Goal: Task Accomplishment & Management: Use online tool/utility

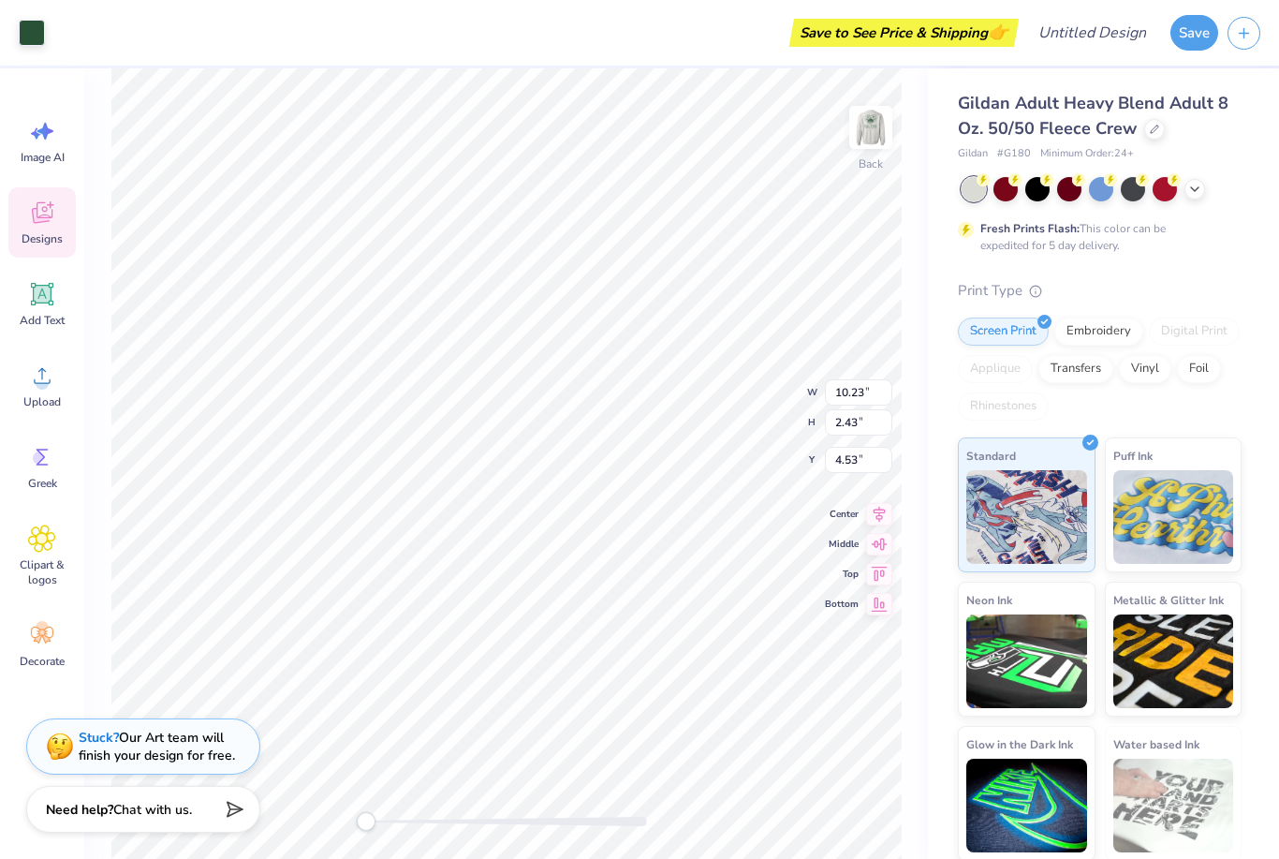
type input "10.50"
type input "2.49"
type input "4.56"
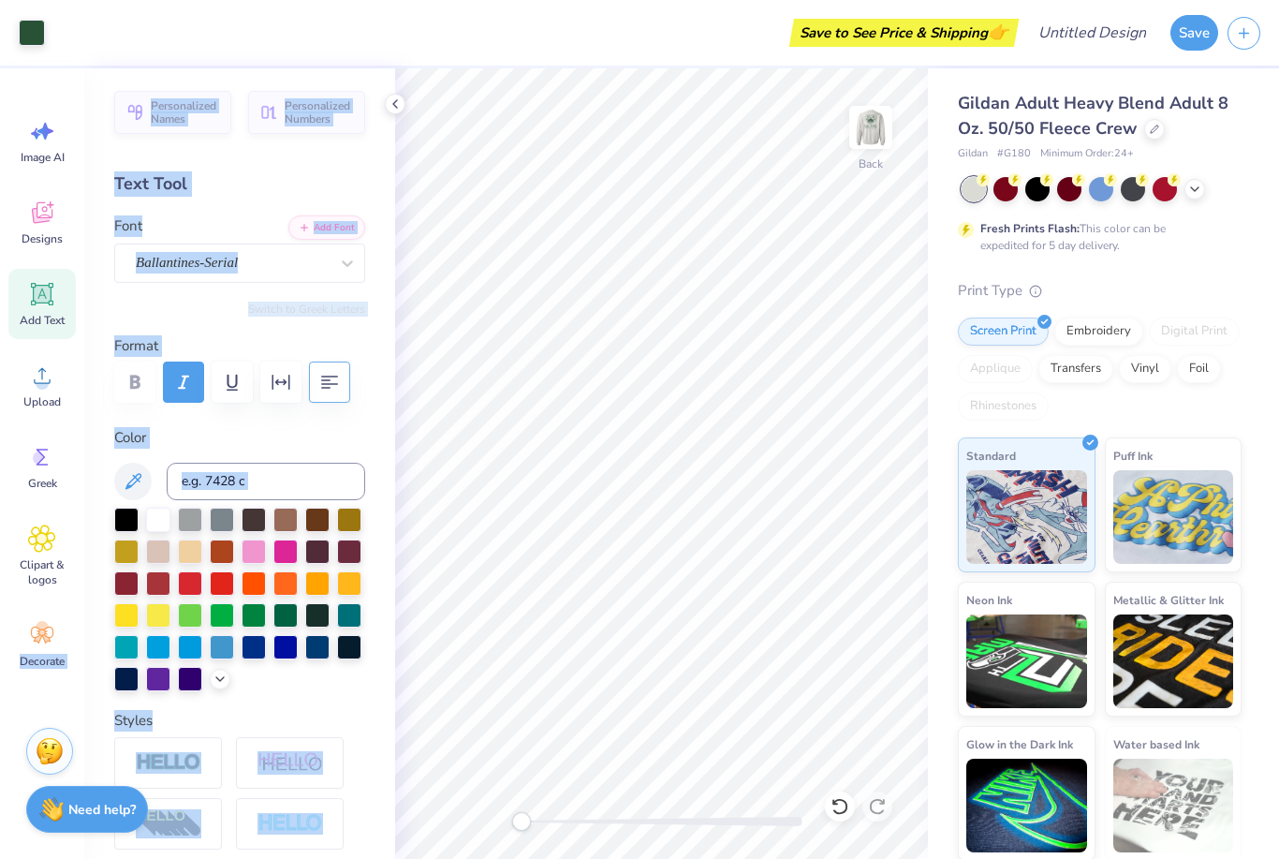
click at [313, 362] on button "button" at bounding box center [329, 381] width 41 height 41
click at [156, 86] on div "Personalized Names Personalized Numbers Text Tool Add Font Font Ballantines-Ser…" at bounding box center [239, 463] width 311 height 790
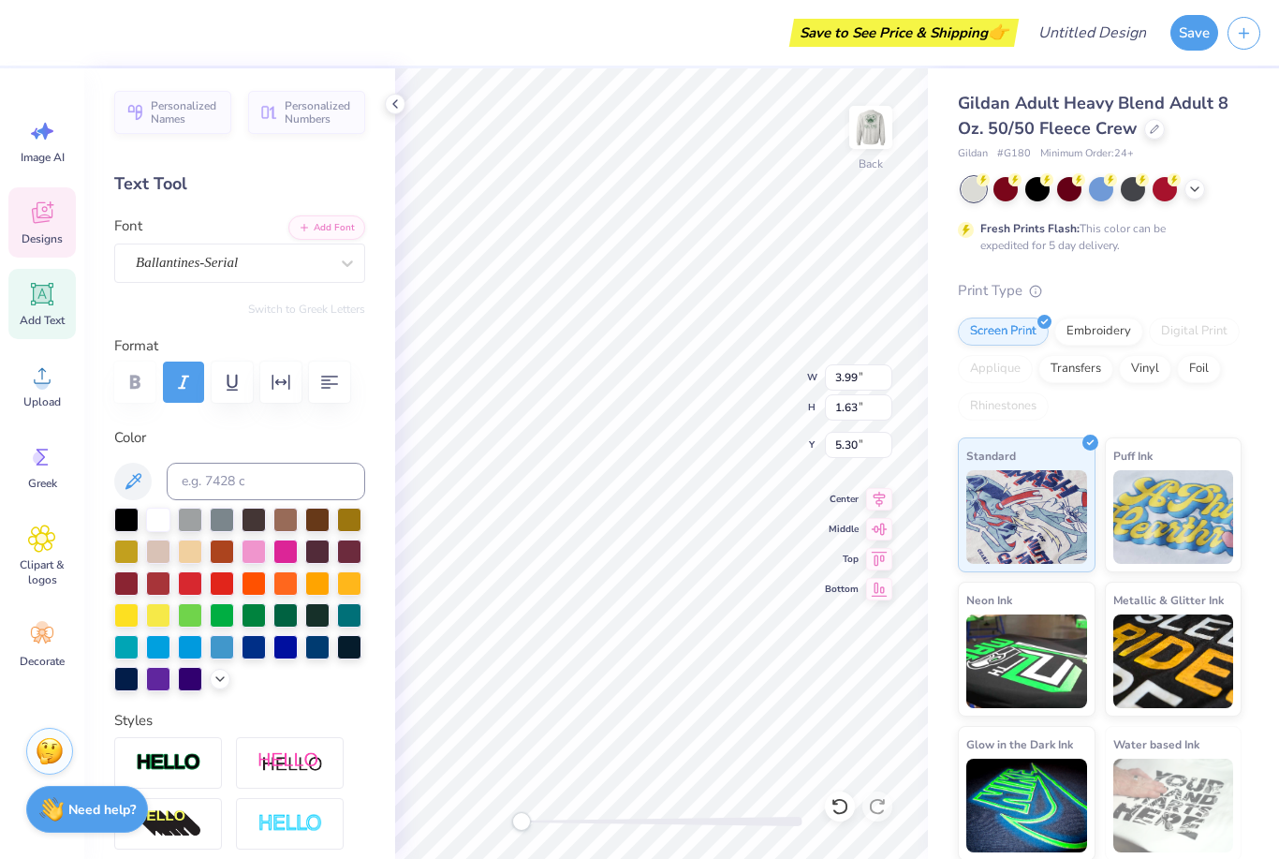
type input "5.27"
type input "1.97"
type input "4.81"
click at [162, 519] on div at bounding box center [158, 518] width 24 height 24
type input "3.99"
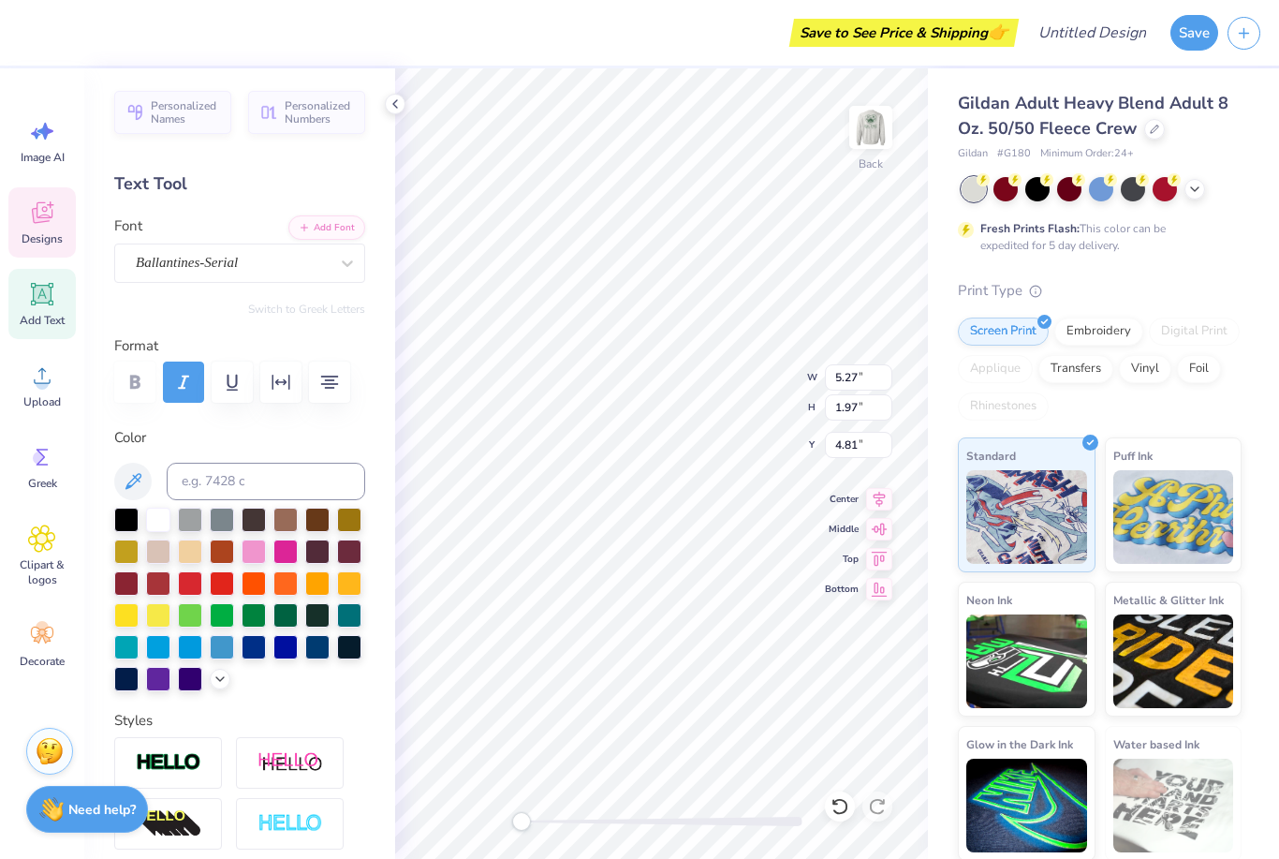
type input "1.63"
type input "5.30"
click at [164, 521] on div at bounding box center [158, 518] width 24 height 24
type input "1.99"
type input "1.84"
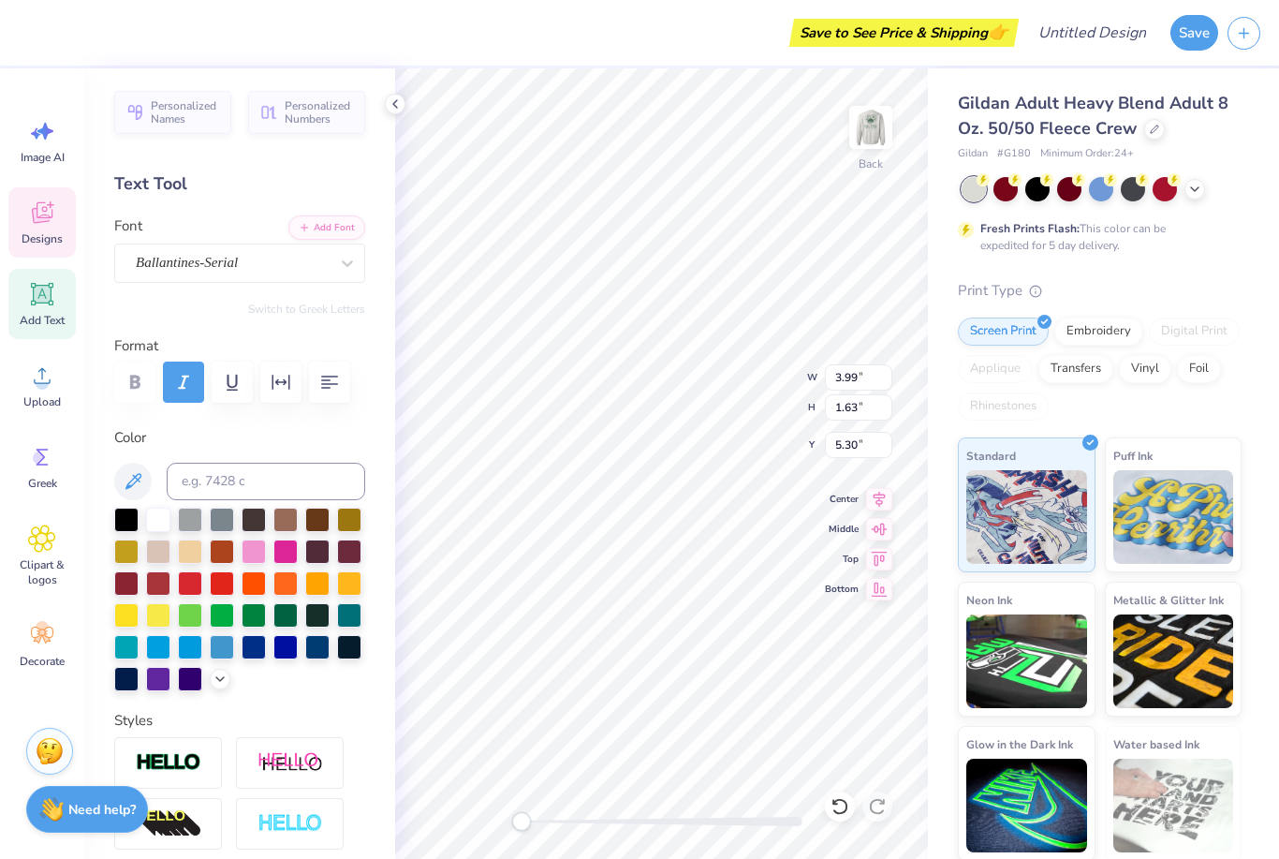
type input "4.56"
click at [161, 528] on div at bounding box center [158, 518] width 24 height 24
click at [166, 524] on div at bounding box center [158, 518] width 24 height 24
click at [159, 520] on div at bounding box center [158, 518] width 24 height 24
click at [163, 523] on div at bounding box center [158, 518] width 24 height 24
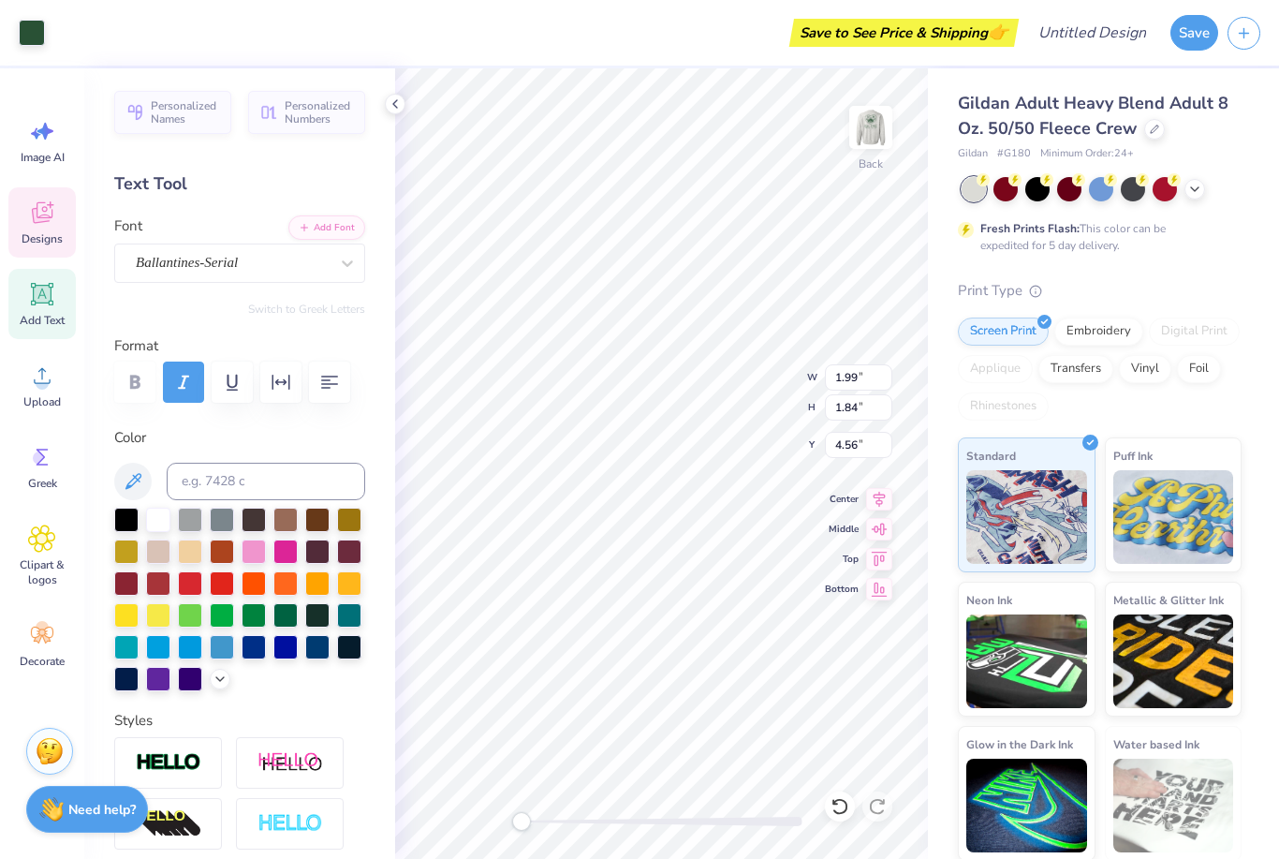
type input "4.48"
type input "1.59"
type input "4.90"
type input "4.48"
type input "1.59"
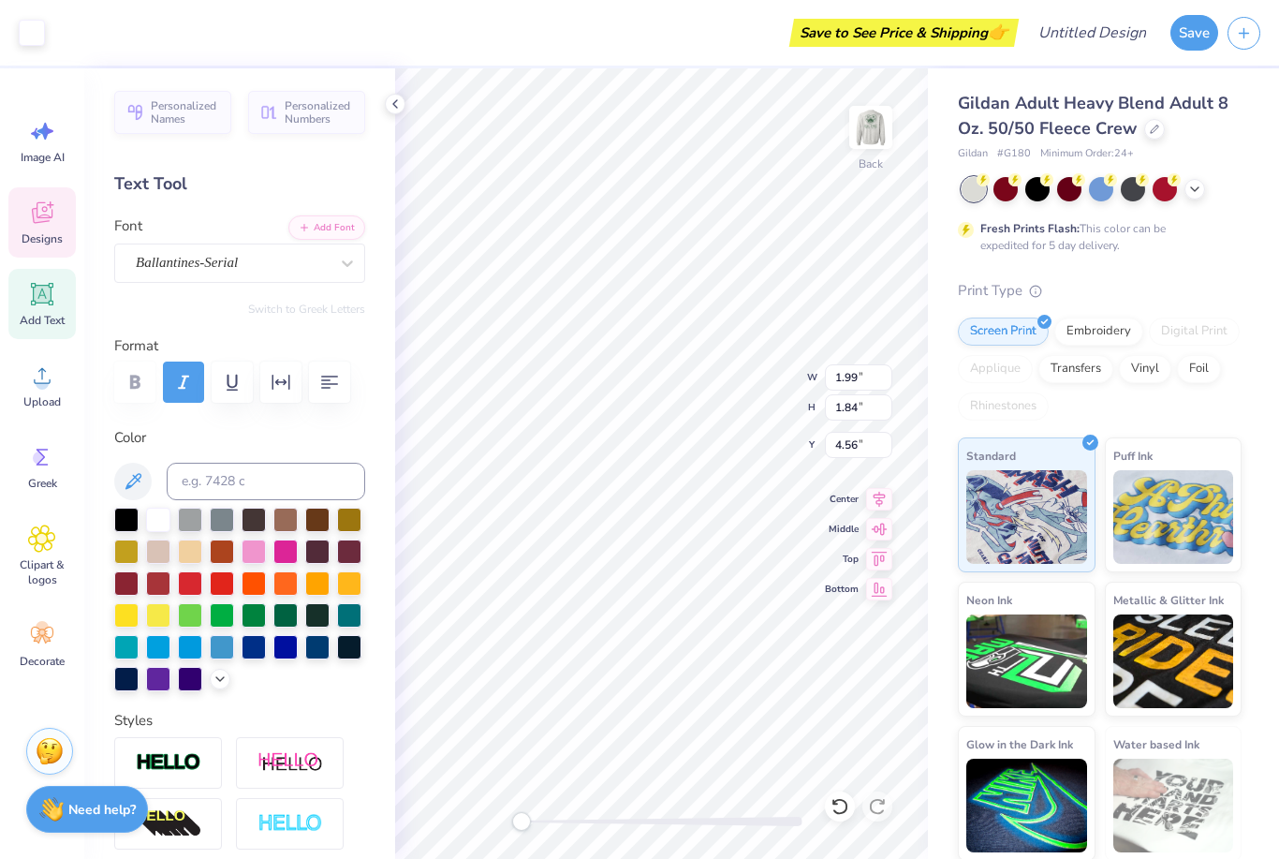
type input "4.90"
type input "1.99"
type input "1.84"
type input "4.56"
click at [1203, 185] on div at bounding box center [1194, 187] width 21 height 21
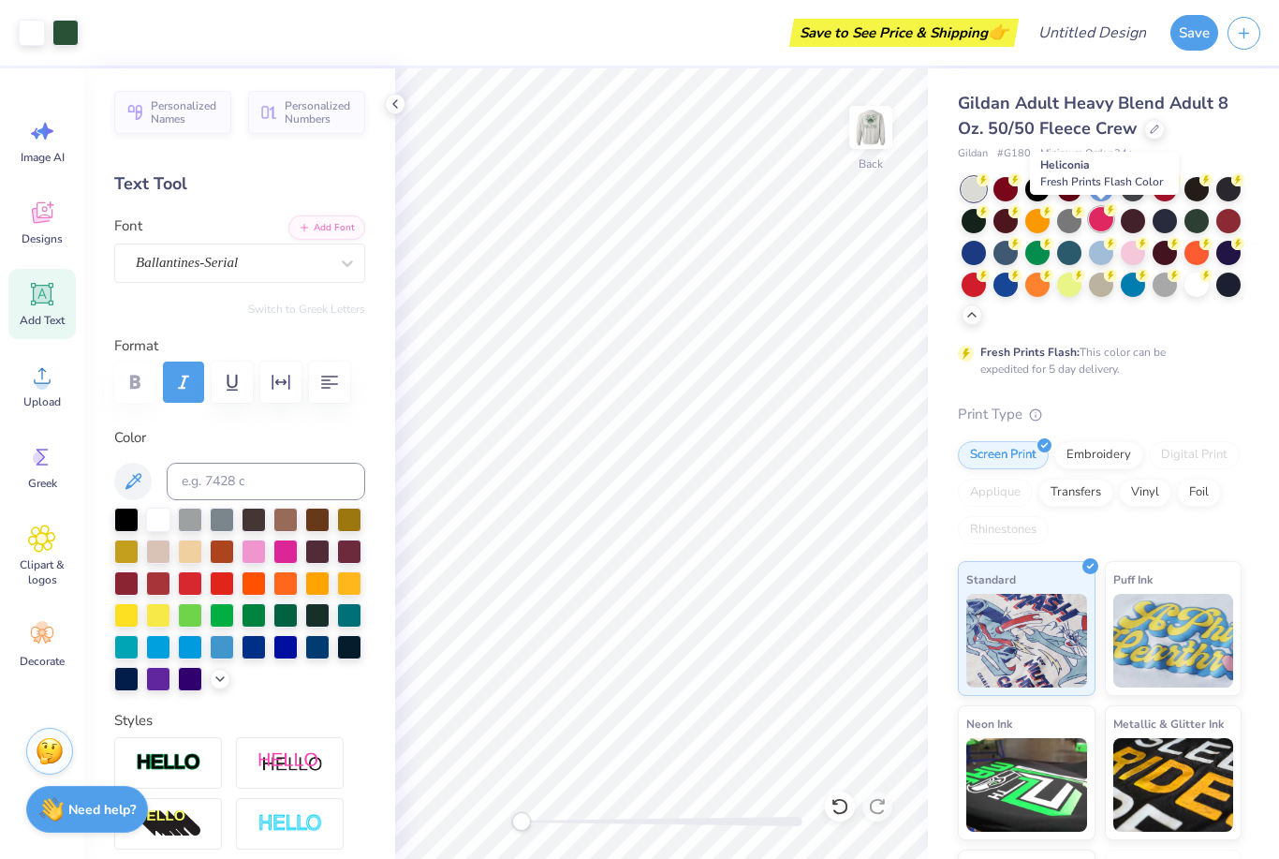
click at [1110, 215] on div at bounding box center [1101, 219] width 24 height 24
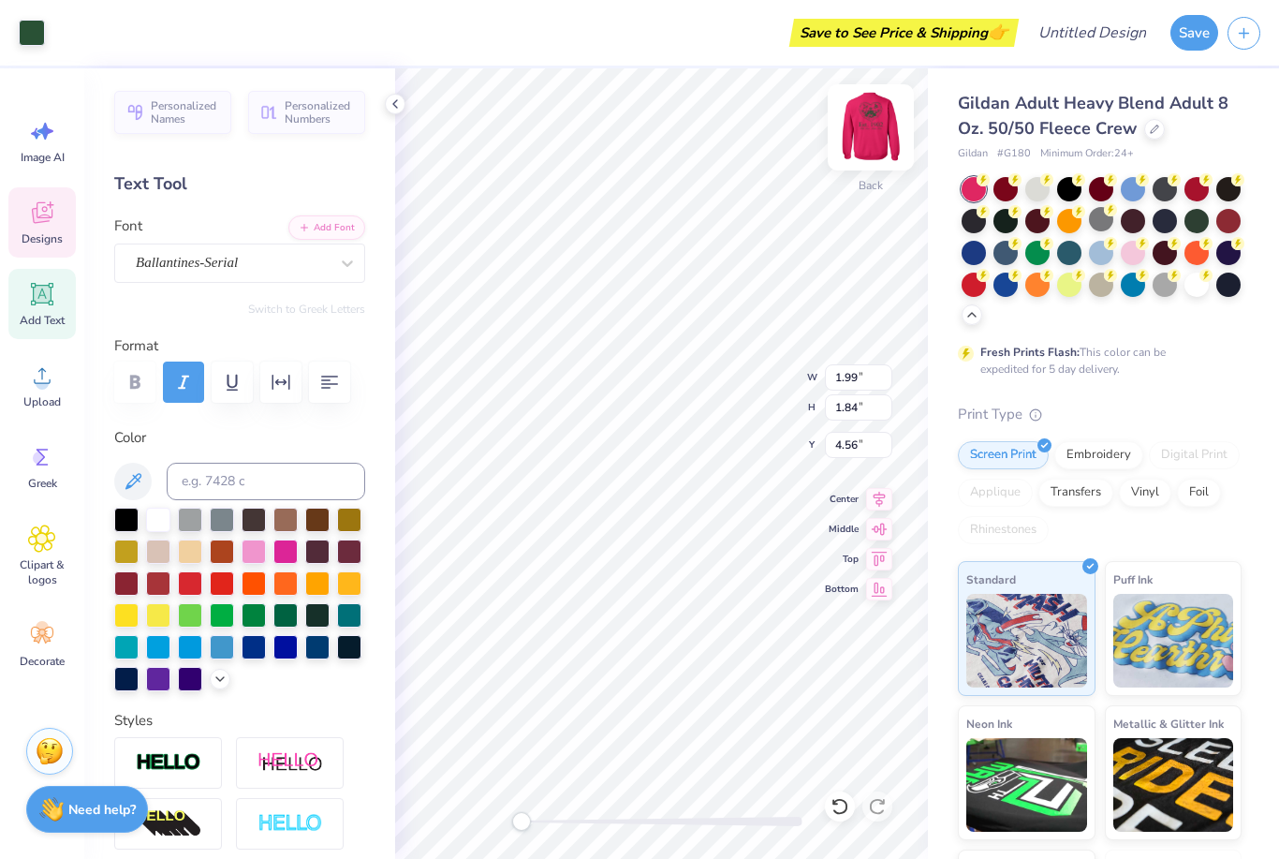
click at [884, 128] on img at bounding box center [870, 127] width 75 height 75
click at [887, 132] on img at bounding box center [870, 127] width 75 height 75
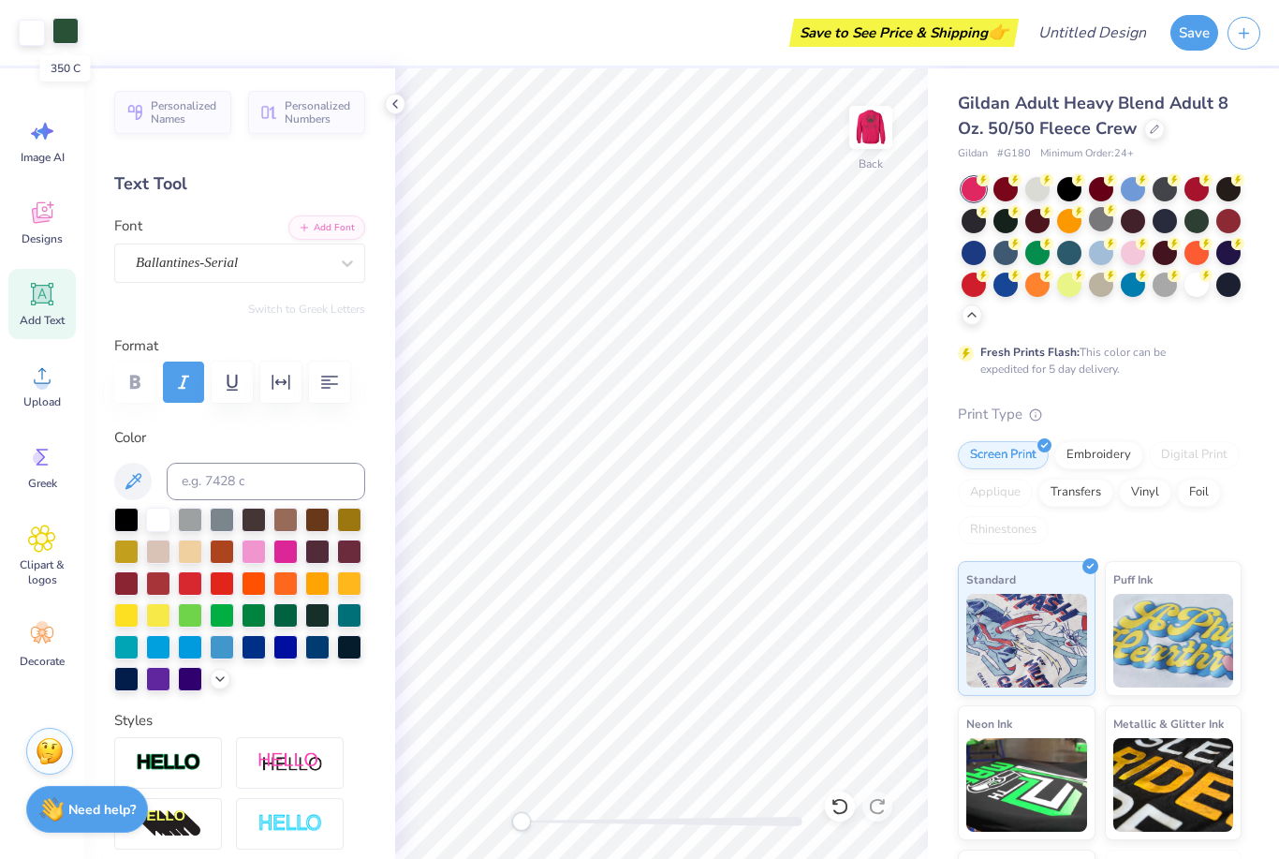
click at [69, 29] on div at bounding box center [65, 31] width 26 height 26
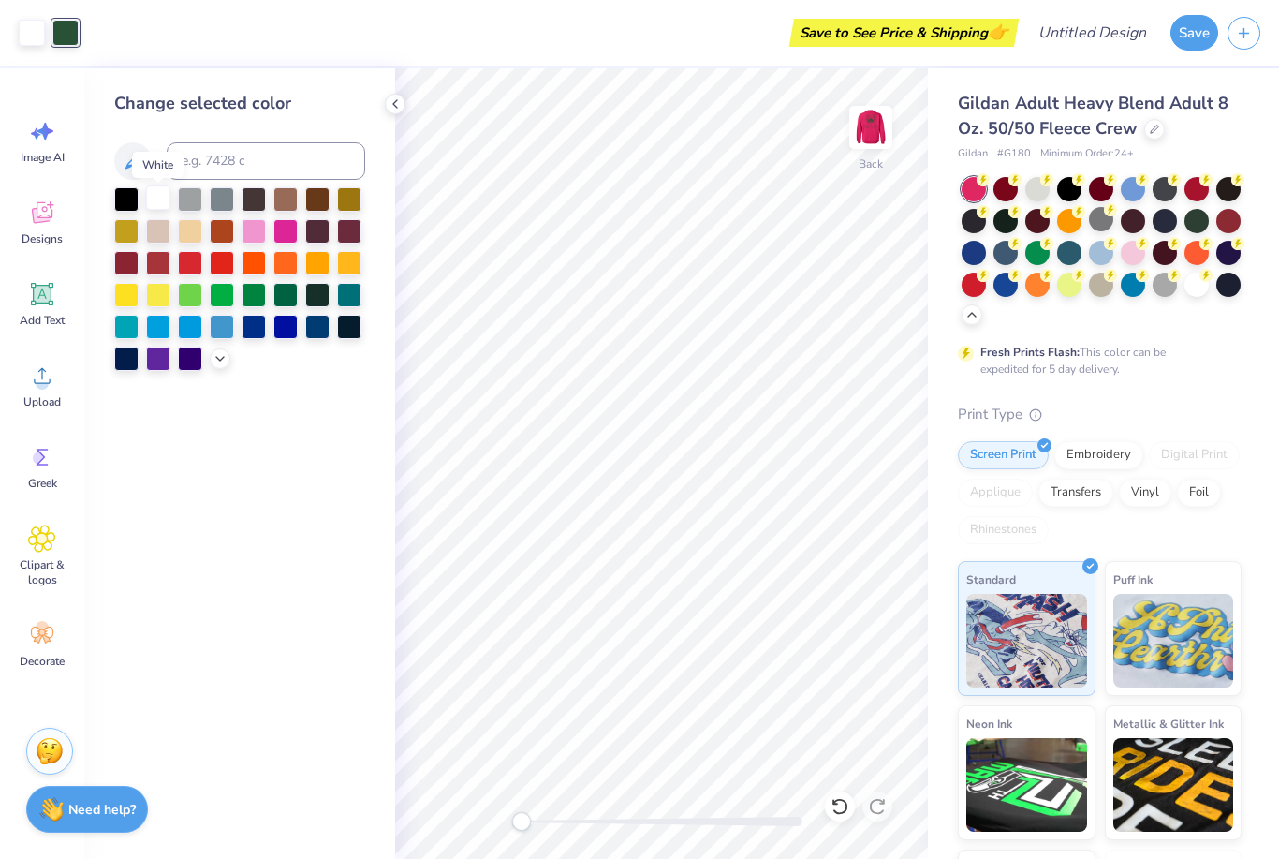
click at [157, 203] on div at bounding box center [158, 197] width 24 height 24
click at [51, 228] on div "Designs" at bounding box center [41, 222] width 67 height 70
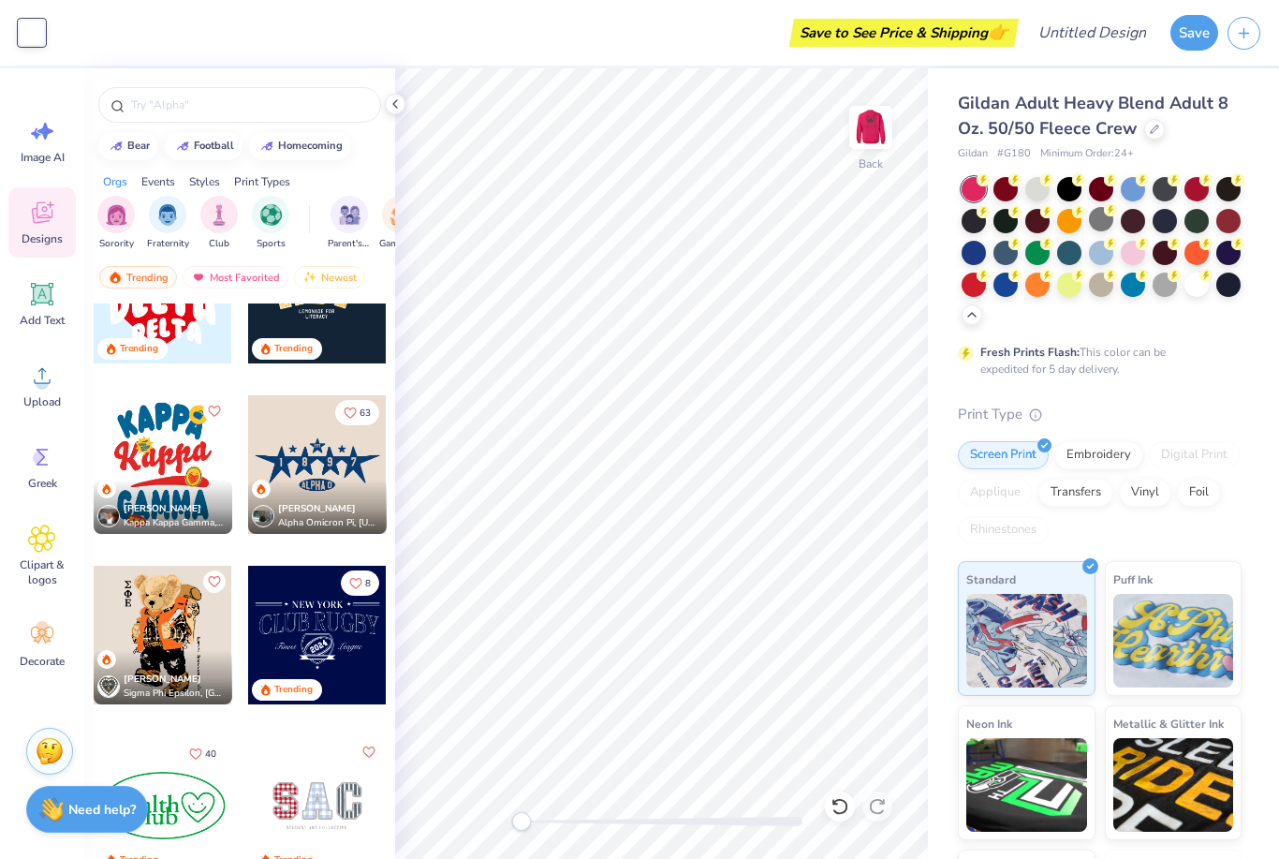
scroll to position [3896, 0]
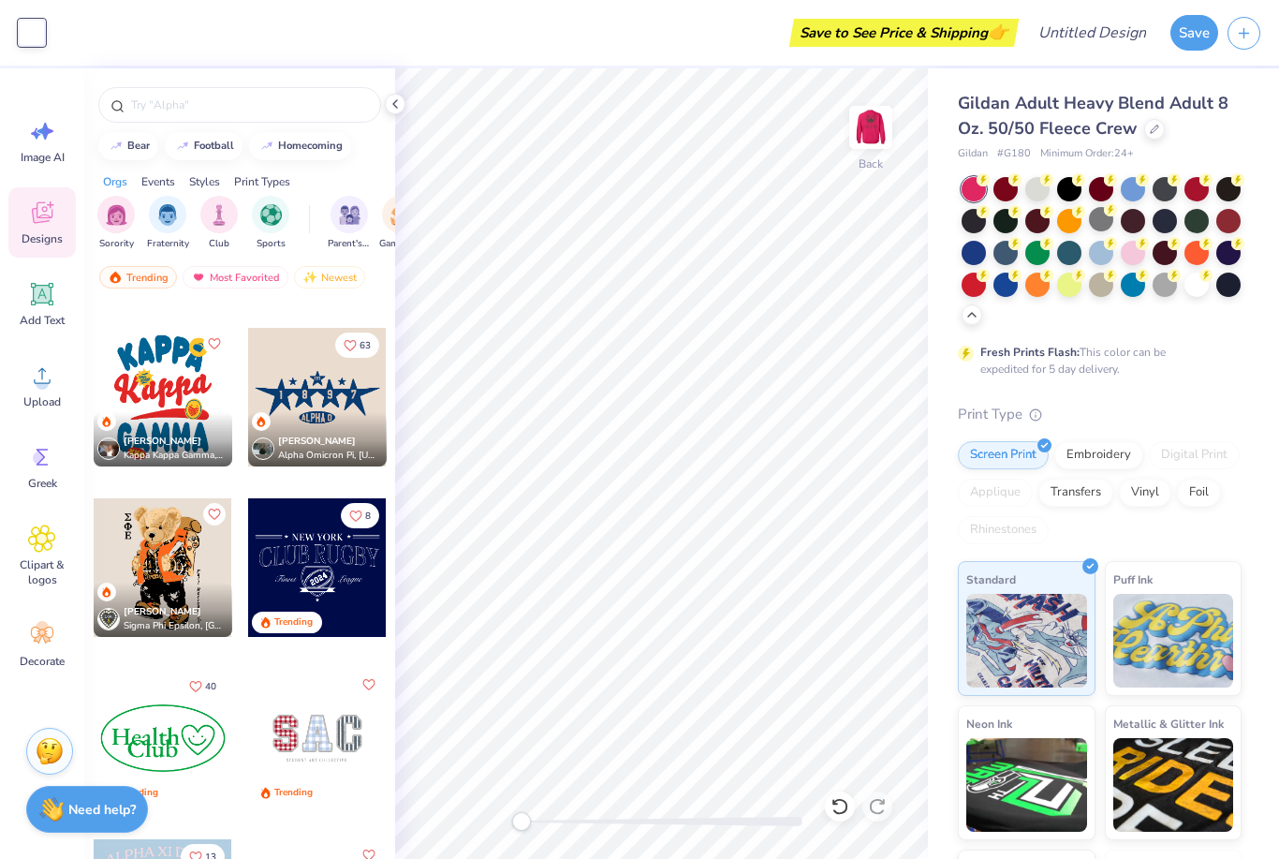
click at [304, 413] on div at bounding box center [317, 397] width 139 height 139
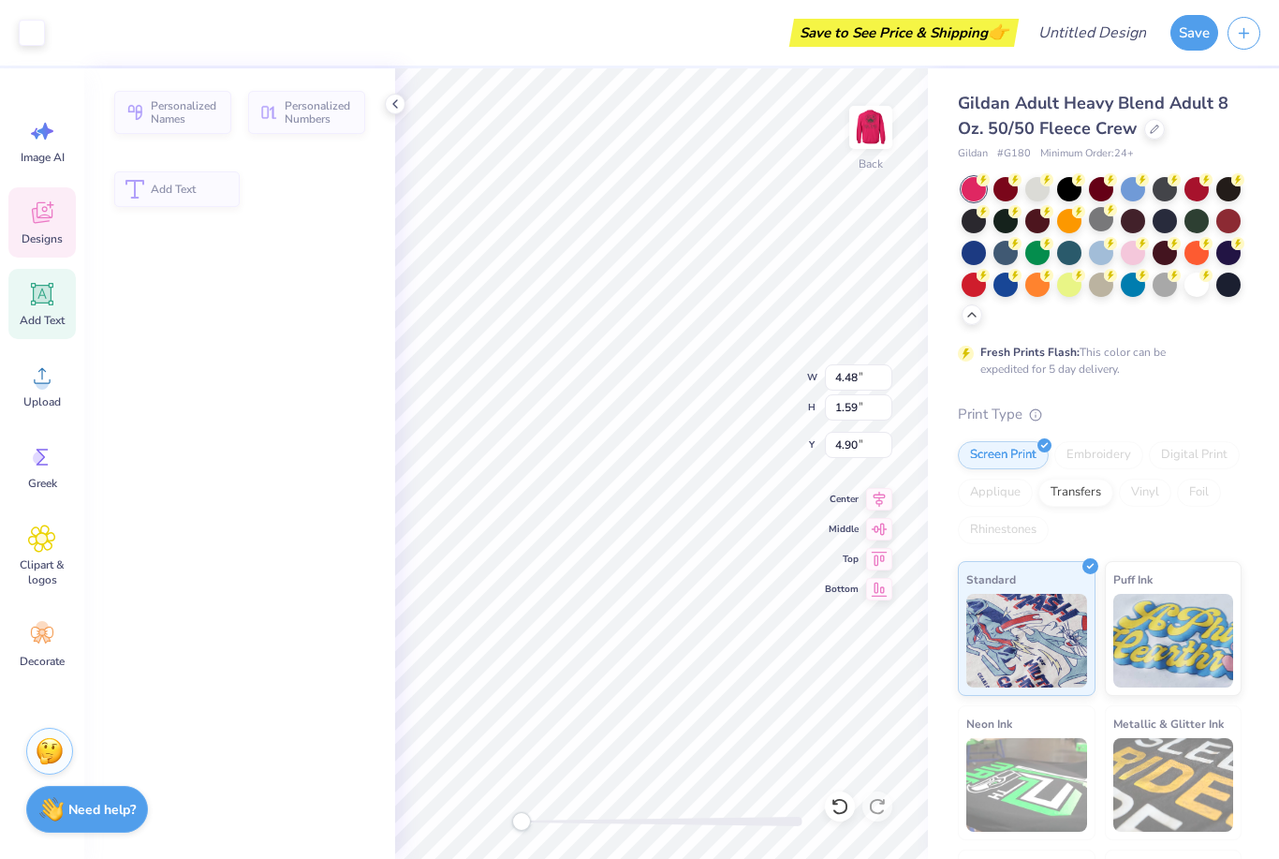
type input "4.48"
type input "1.59"
type input "4.90"
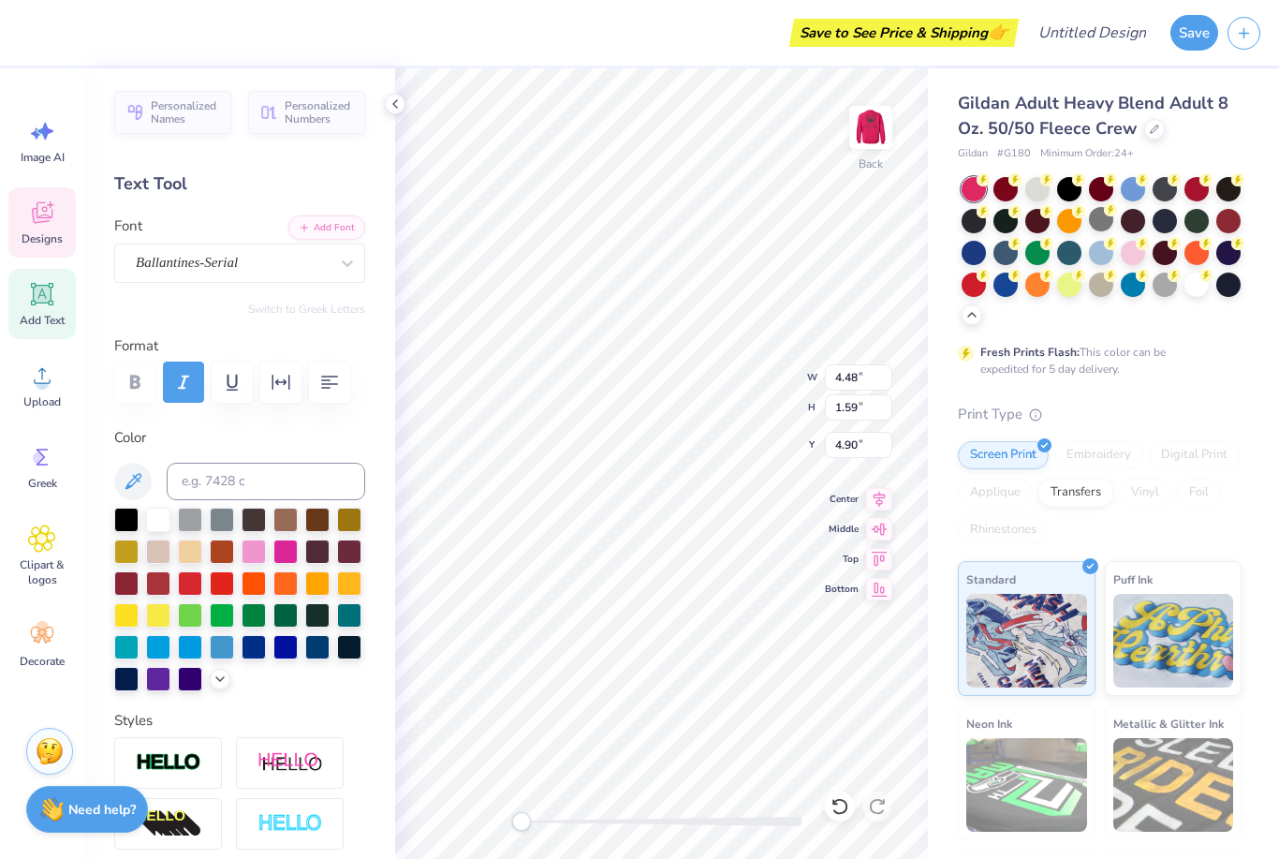
scroll to position [1, 0]
type input "5.27"
type input "1.97"
type input "4.81"
type input "12.69"
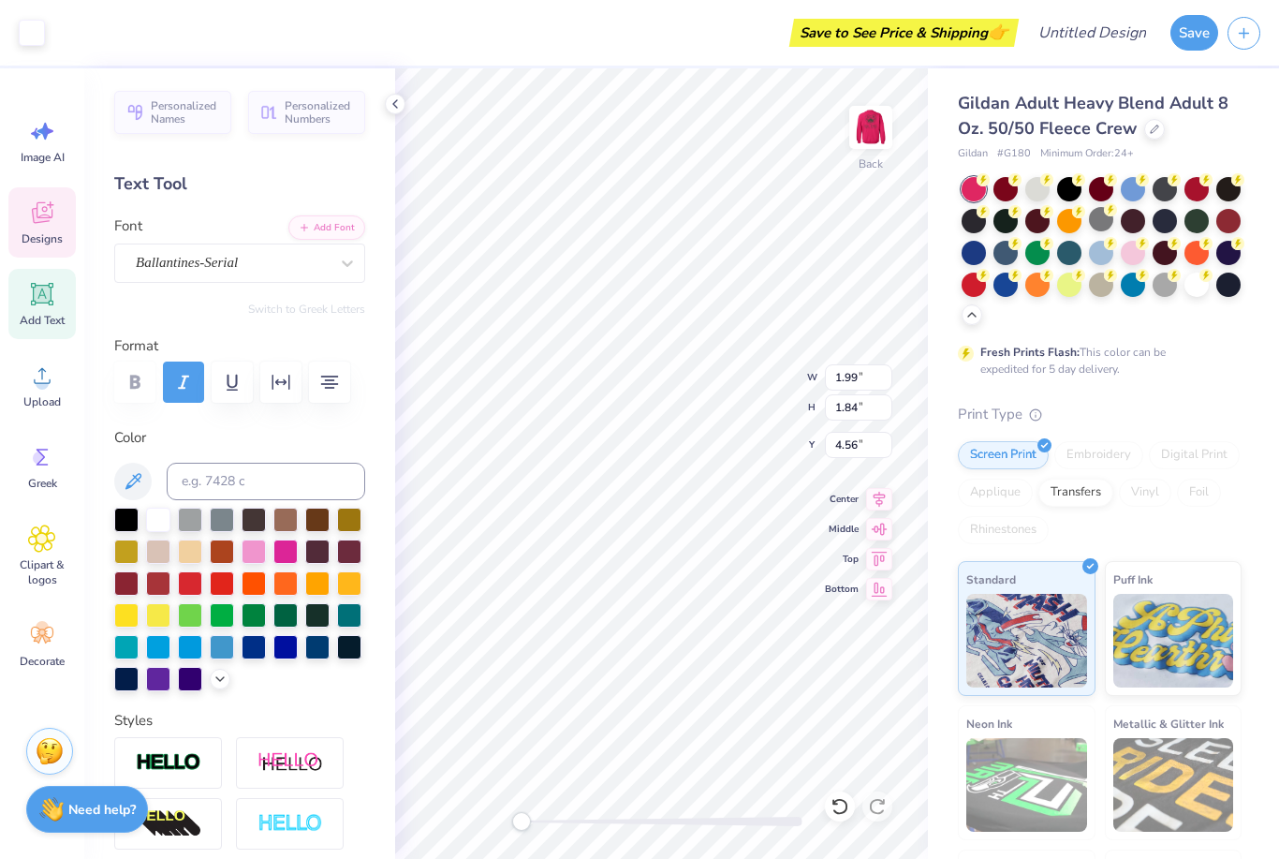
type input "5.40"
type input "6.78"
type input "1.99"
type input "1.84"
type input "4.56"
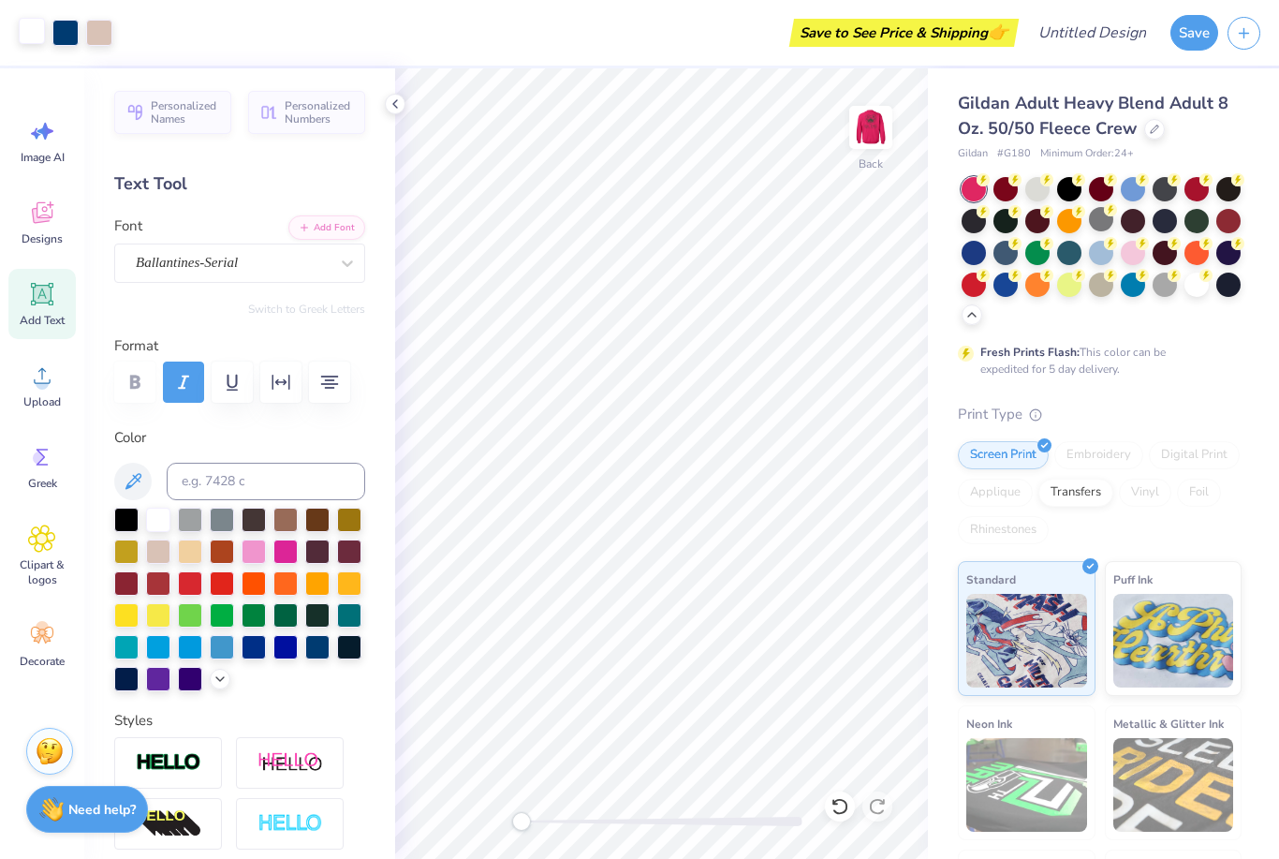
click at [28, 38] on div at bounding box center [32, 31] width 26 height 26
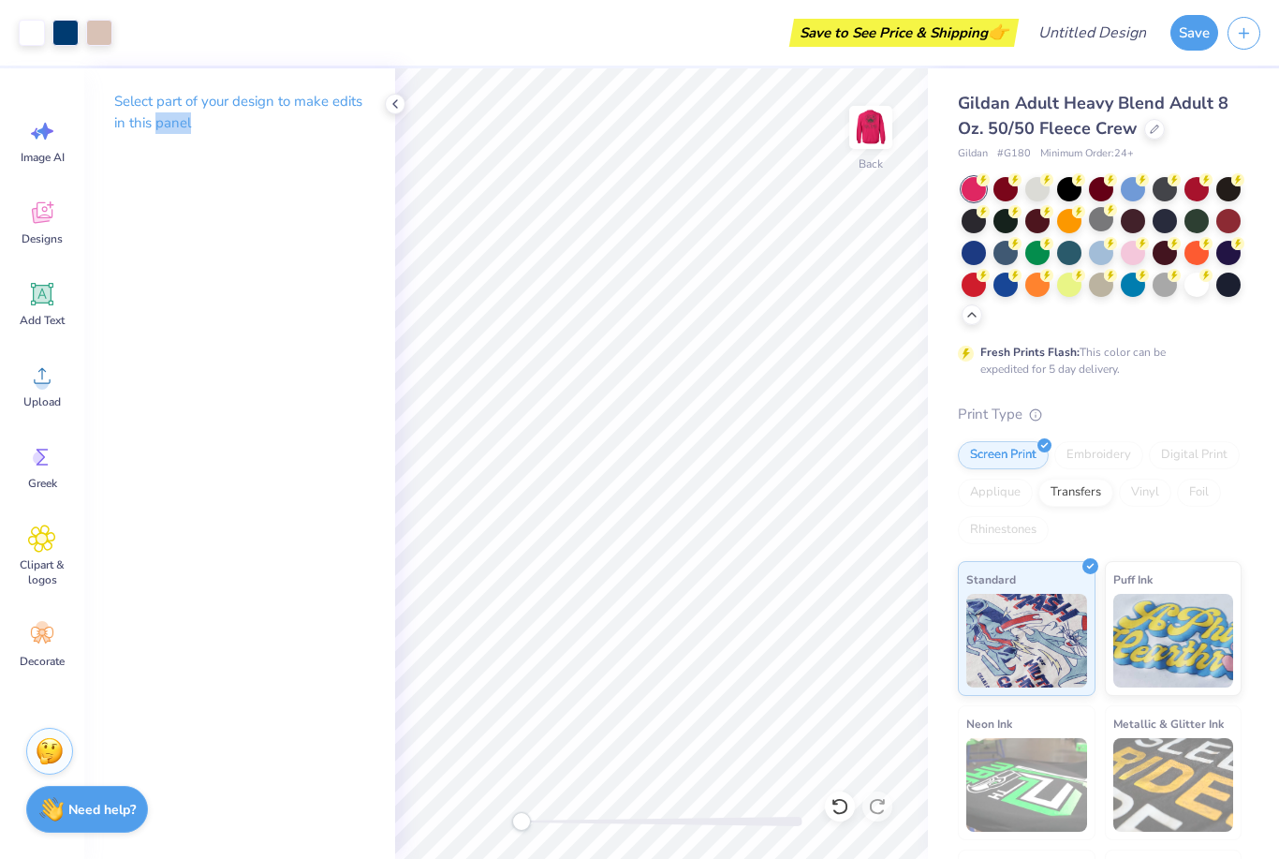
click at [145, 393] on div "Select part of your design to make edits in this panel" at bounding box center [239, 463] width 311 height 790
click at [1124, 362] on div "Fresh Prints Flash: This color can be expedited for 5 day delivery." at bounding box center [1095, 361] width 230 height 34
click at [1141, 355] on div "Fresh Prints Flash: This color can be expedited for 5 day delivery." at bounding box center [1095, 361] width 230 height 34
click at [883, 554] on icon at bounding box center [880, 555] width 16 height 14
click at [869, 520] on icon at bounding box center [879, 526] width 26 height 22
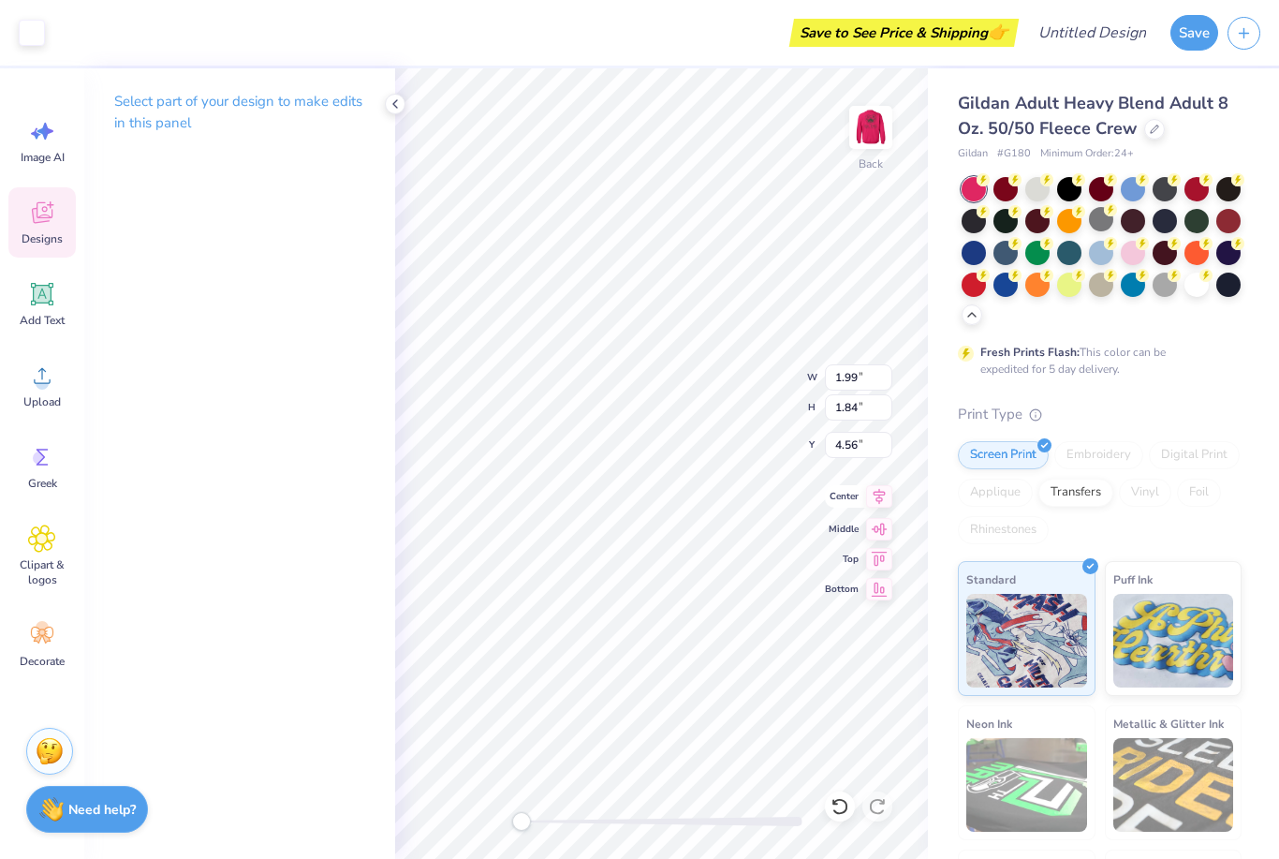
click at [876, 502] on icon at bounding box center [879, 496] width 26 height 22
type input "12.69"
type input "5.40"
type input "3.67"
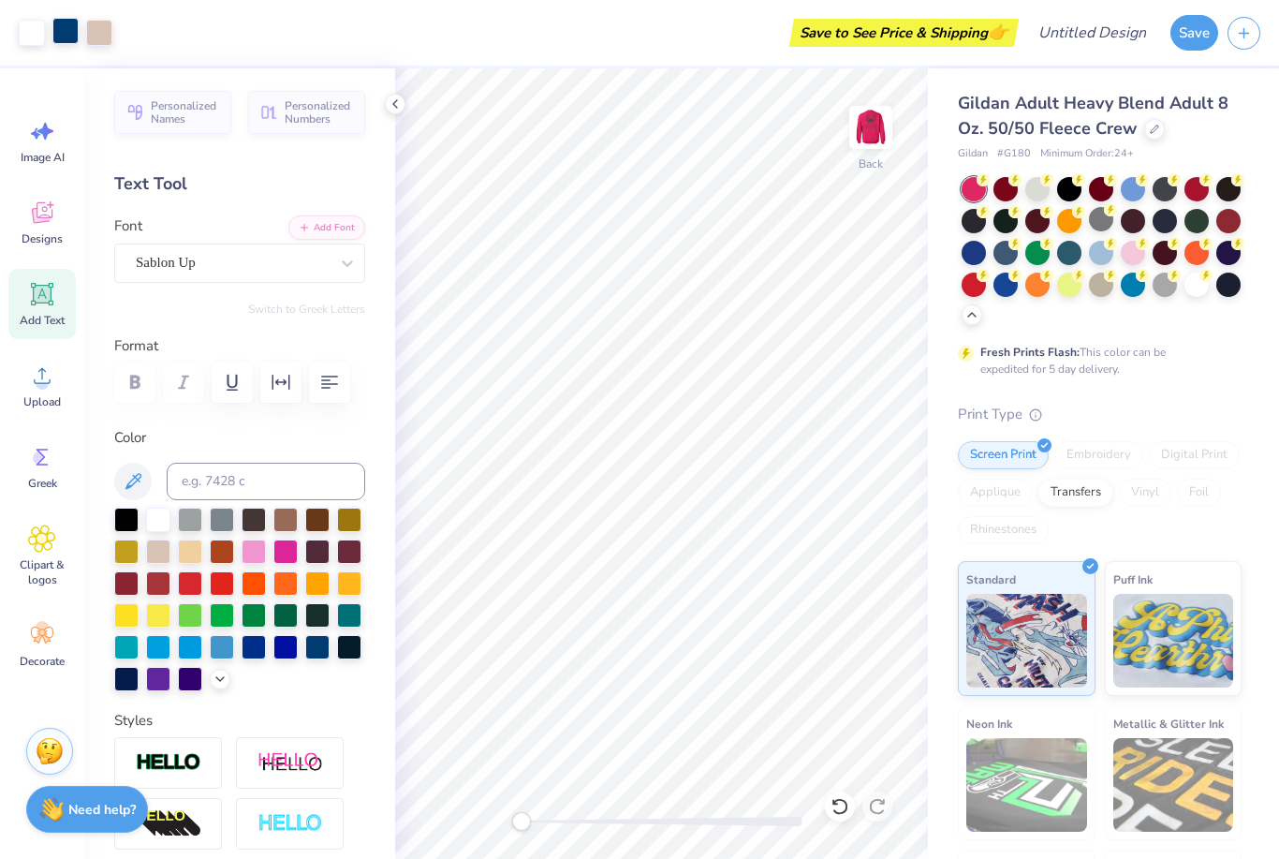
click at [58, 38] on div at bounding box center [65, 31] width 26 height 26
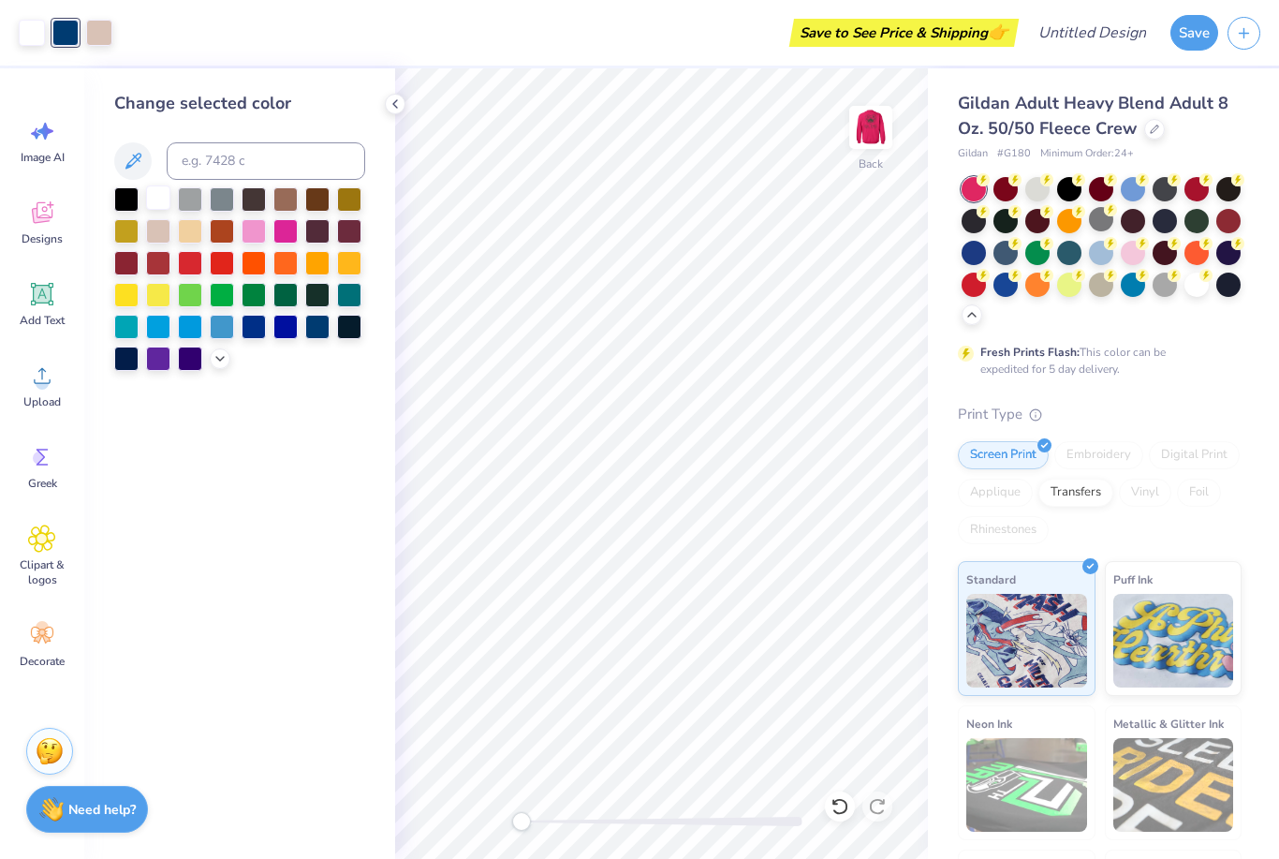
click at [154, 190] on div at bounding box center [158, 197] width 24 height 24
click at [62, 31] on div at bounding box center [65, 31] width 26 height 26
click at [114, 197] on div at bounding box center [126, 197] width 24 height 24
click at [320, 280] on div at bounding box center [239, 279] width 251 height 184
click at [314, 301] on div at bounding box center [317, 293] width 24 height 24
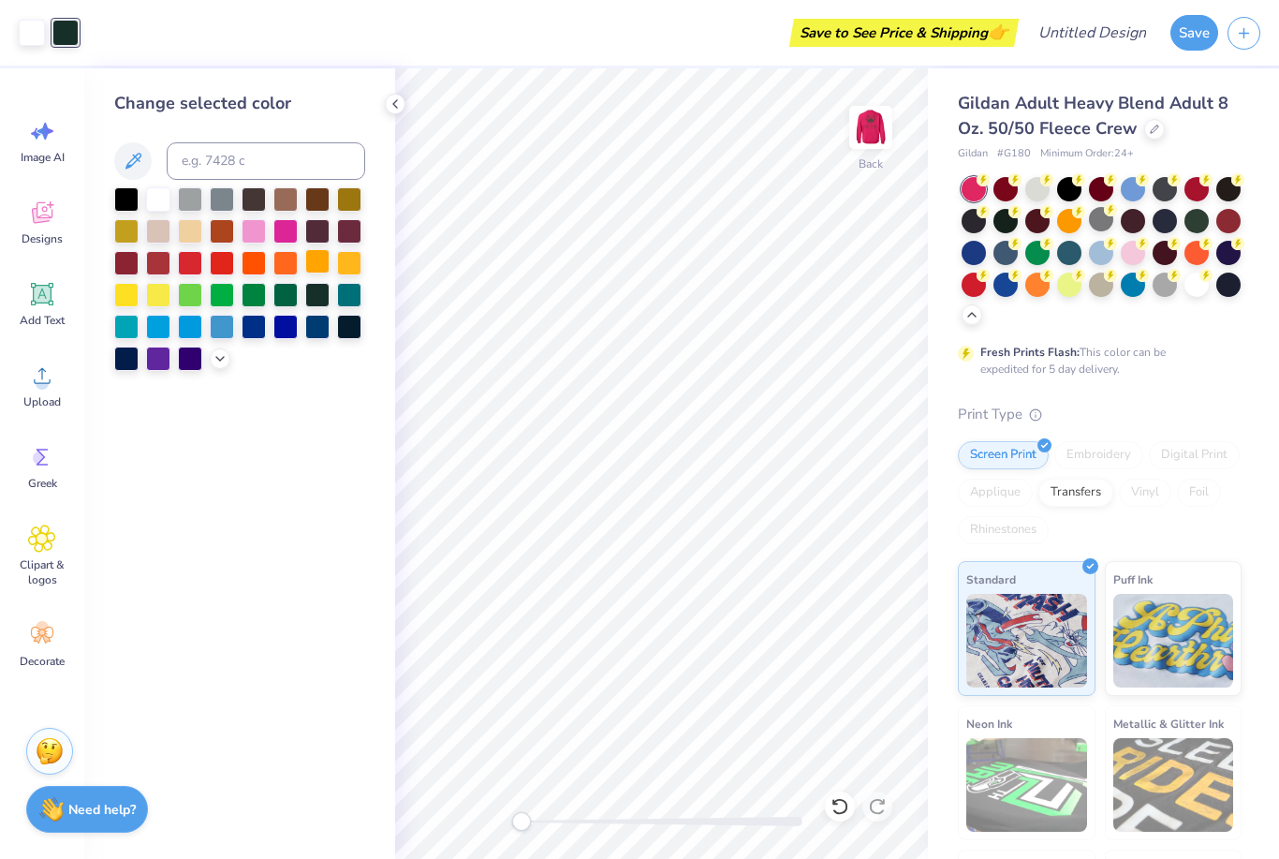
click at [310, 280] on div at bounding box center [239, 279] width 251 height 184
click at [323, 305] on div at bounding box center [317, 293] width 24 height 24
click at [323, 299] on div at bounding box center [317, 293] width 24 height 24
click at [288, 299] on div at bounding box center [285, 293] width 24 height 24
click at [325, 299] on div at bounding box center [317, 293] width 24 height 24
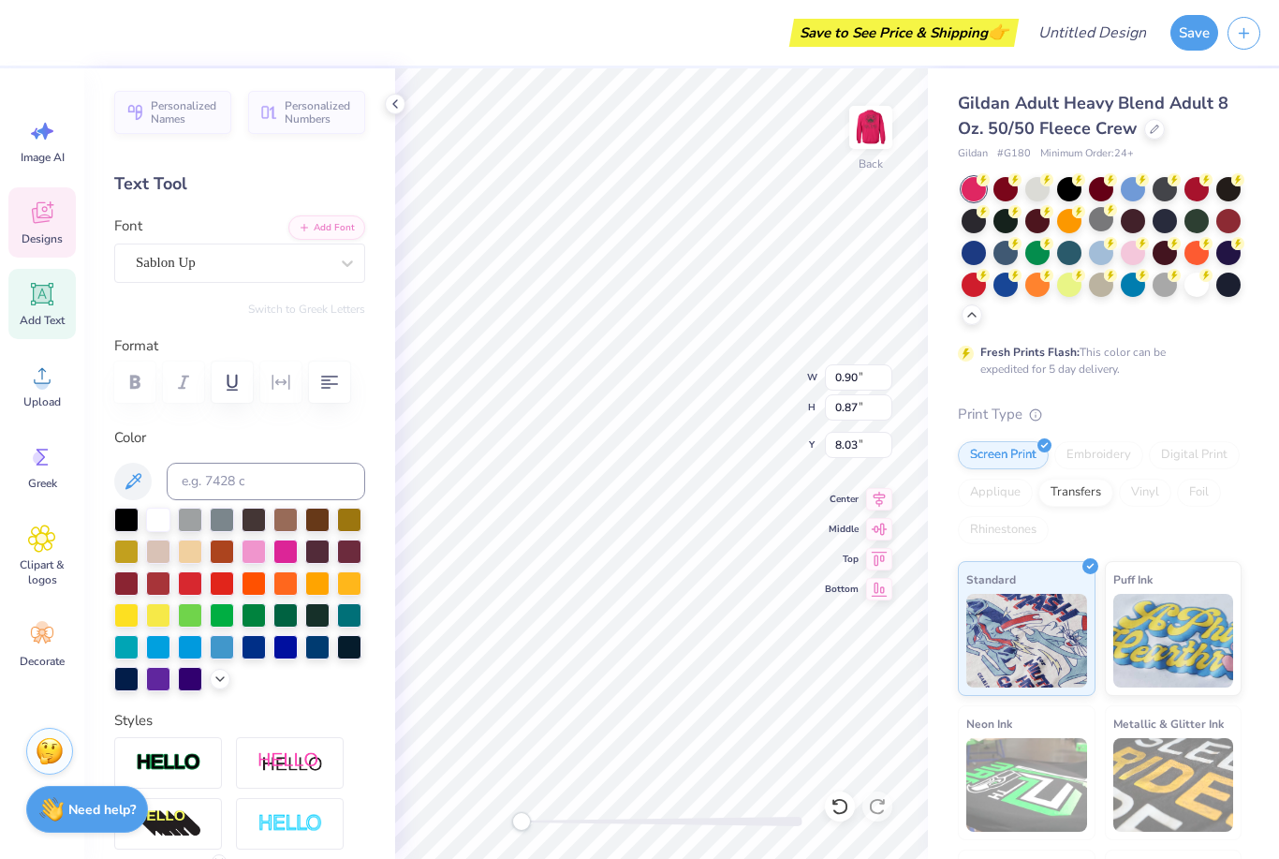
type input "0.41"
type input "0.91"
type input "7.99"
type input "0.43"
type input "0.71"
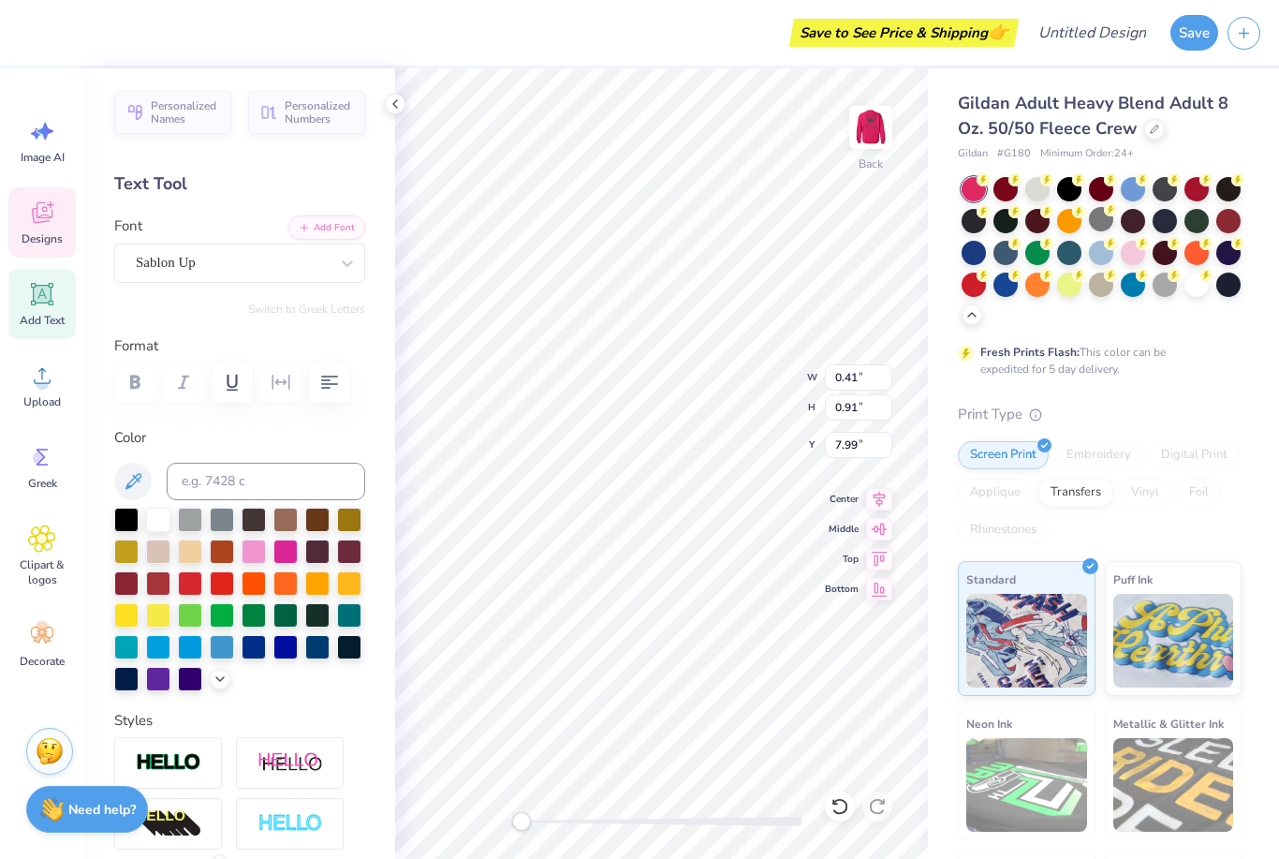
type input "8.09"
type input "0.34"
type input "0.55"
type input "8.25"
click at [1238, 42] on button "button" at bounding box center [1244, 30] width 33 height 33
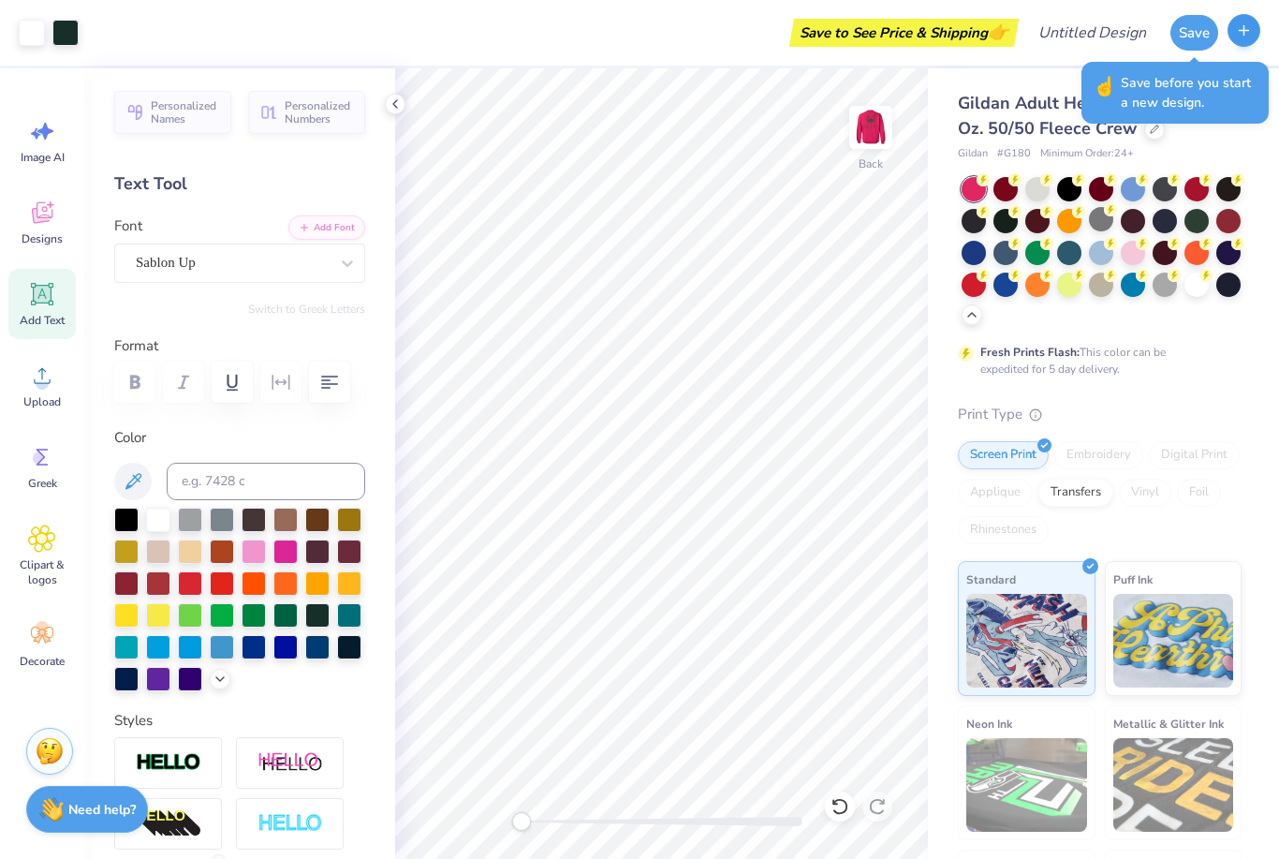
click at [1236, 43] on button "button" at bounding box center [1244, 30] width 33 height 33
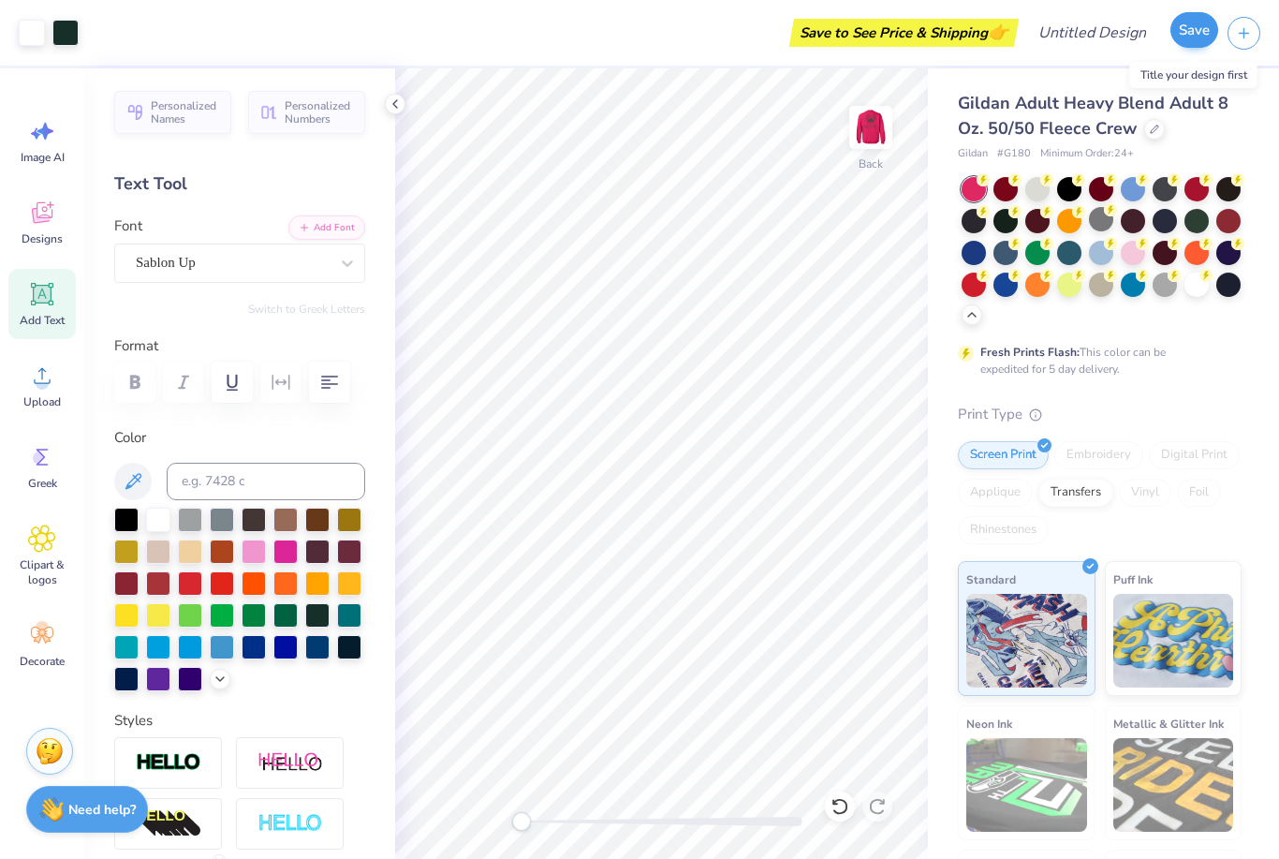
click at [1190, 24] on button "Save" at bounding box center [1194, 30] width 48 height 36
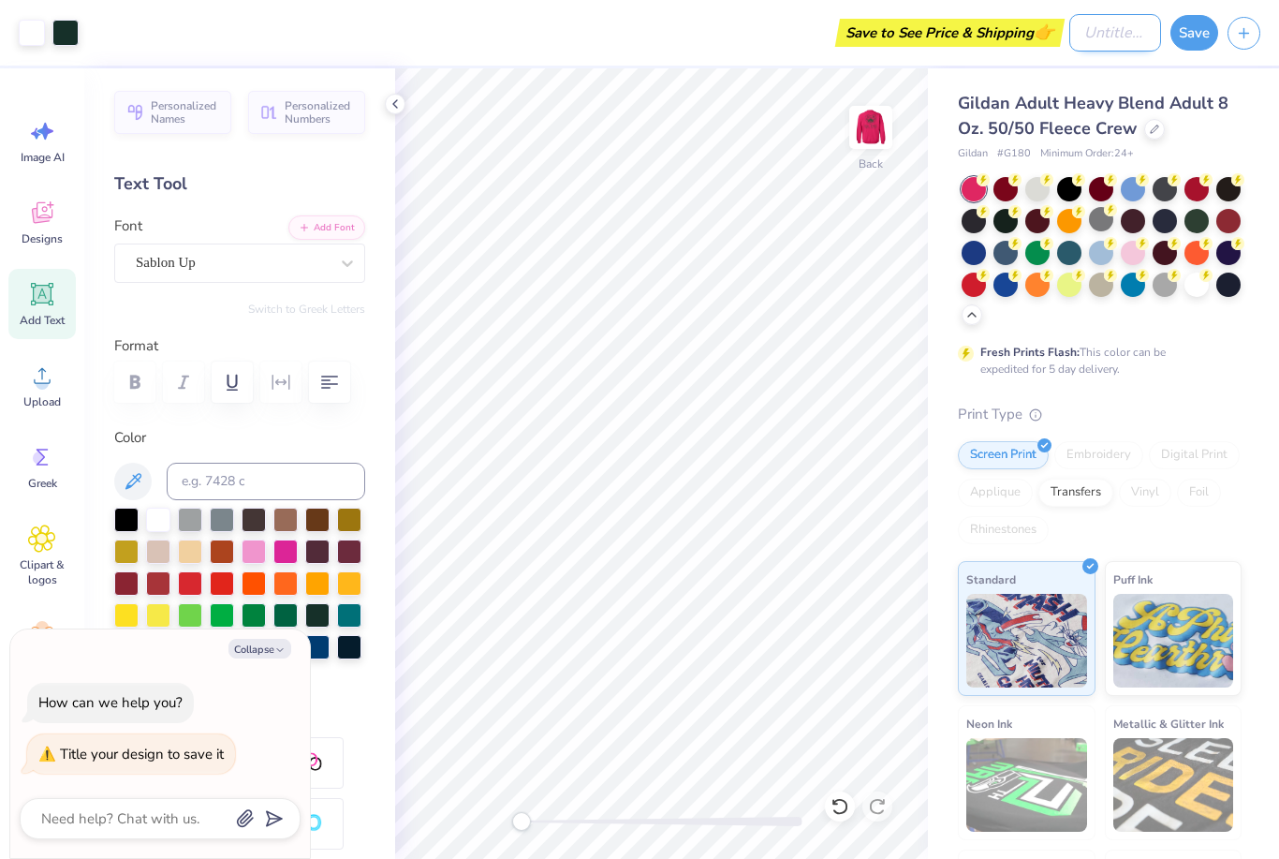
click at [1106, 26] on input "Design Title" at bounding box center [1115, 32] width 92 height 37
click at [1200, 26] on button "Save" at bounding box center [1194, 30] width 48 height 36
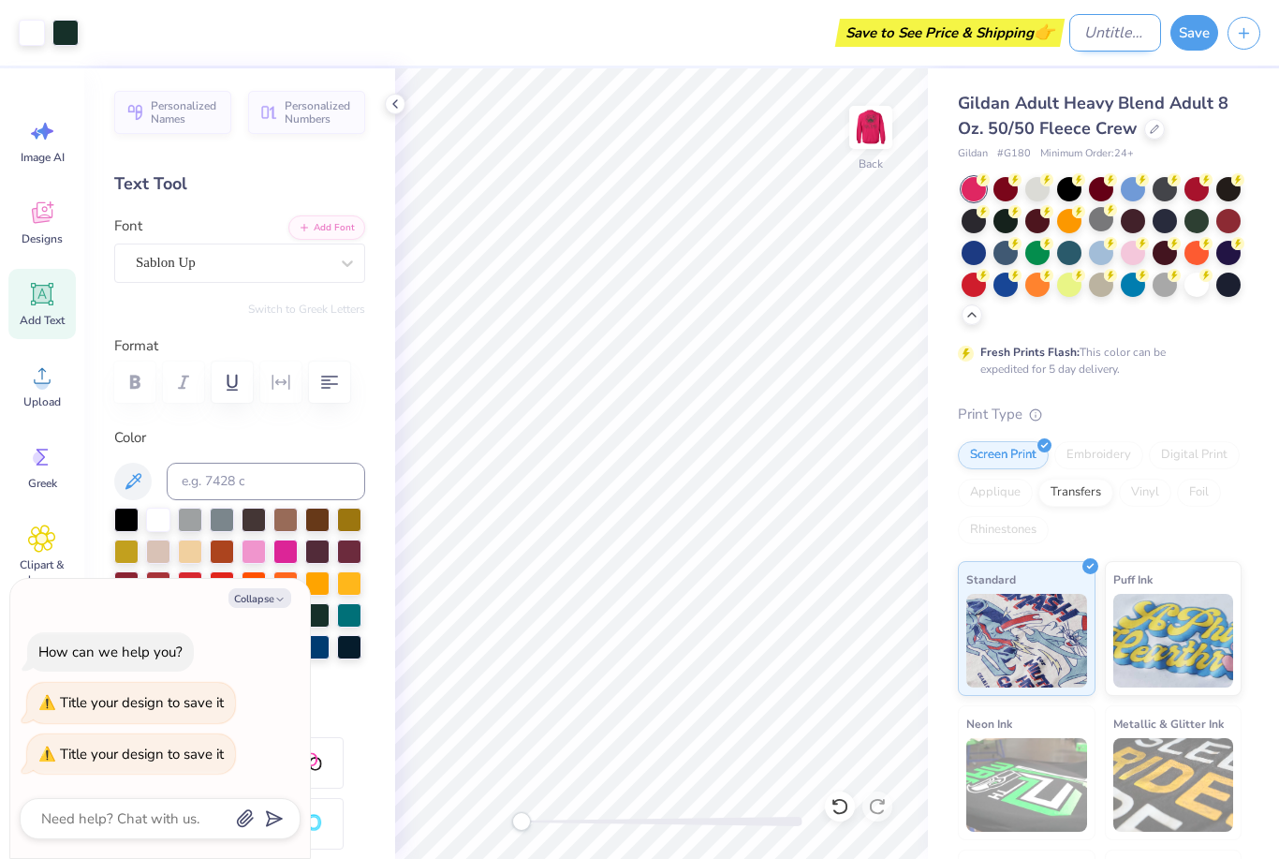
type textarea "x"
click at [1125, 35] on input "Design Title" at bounding box center [1115, 32] width 92 height 37
type input "B"
type textarea "x"
type input "Ba"
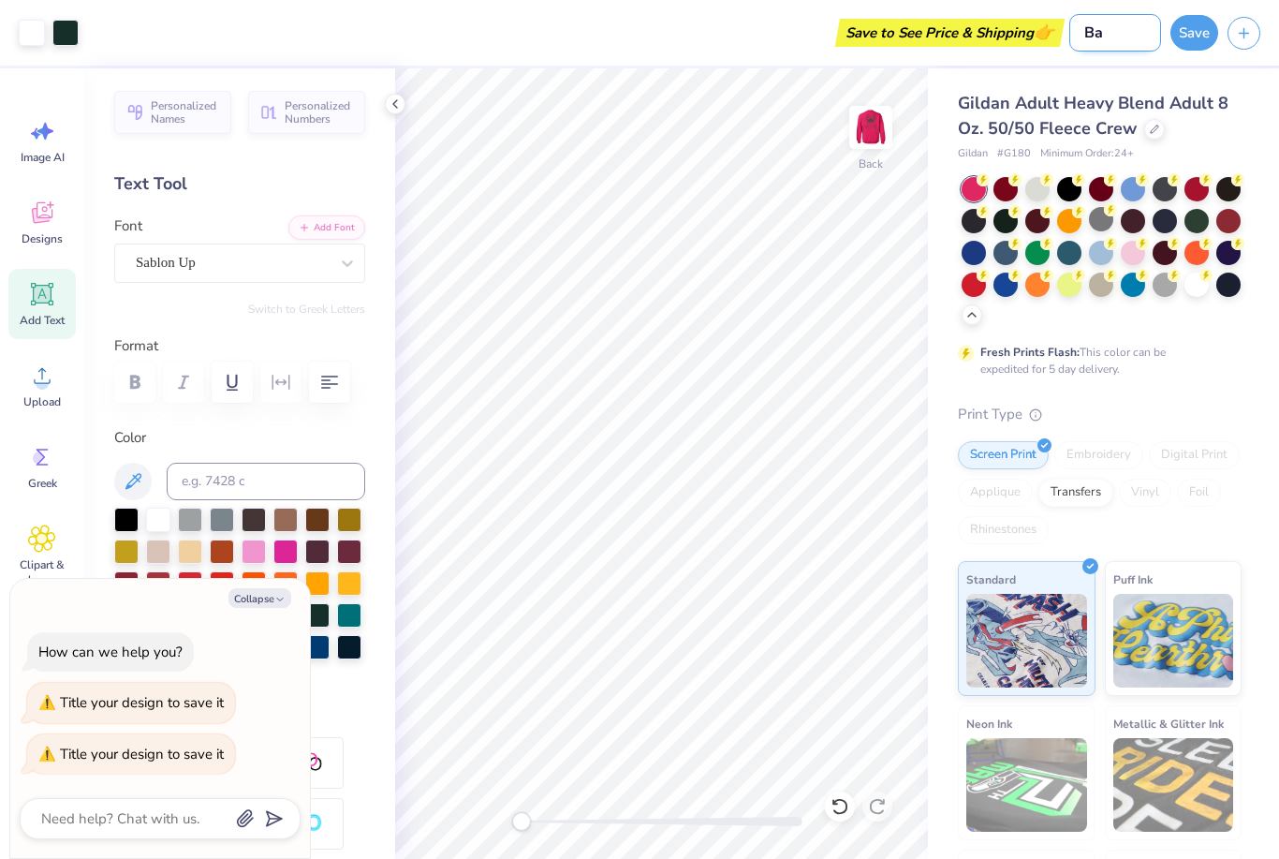
type textarea "x"
type input "Bad"
type textarea "x"
type input "Bad"
click at [1195, 25] on button "Save" at bounding box center [1194, 30] width 48 height 36
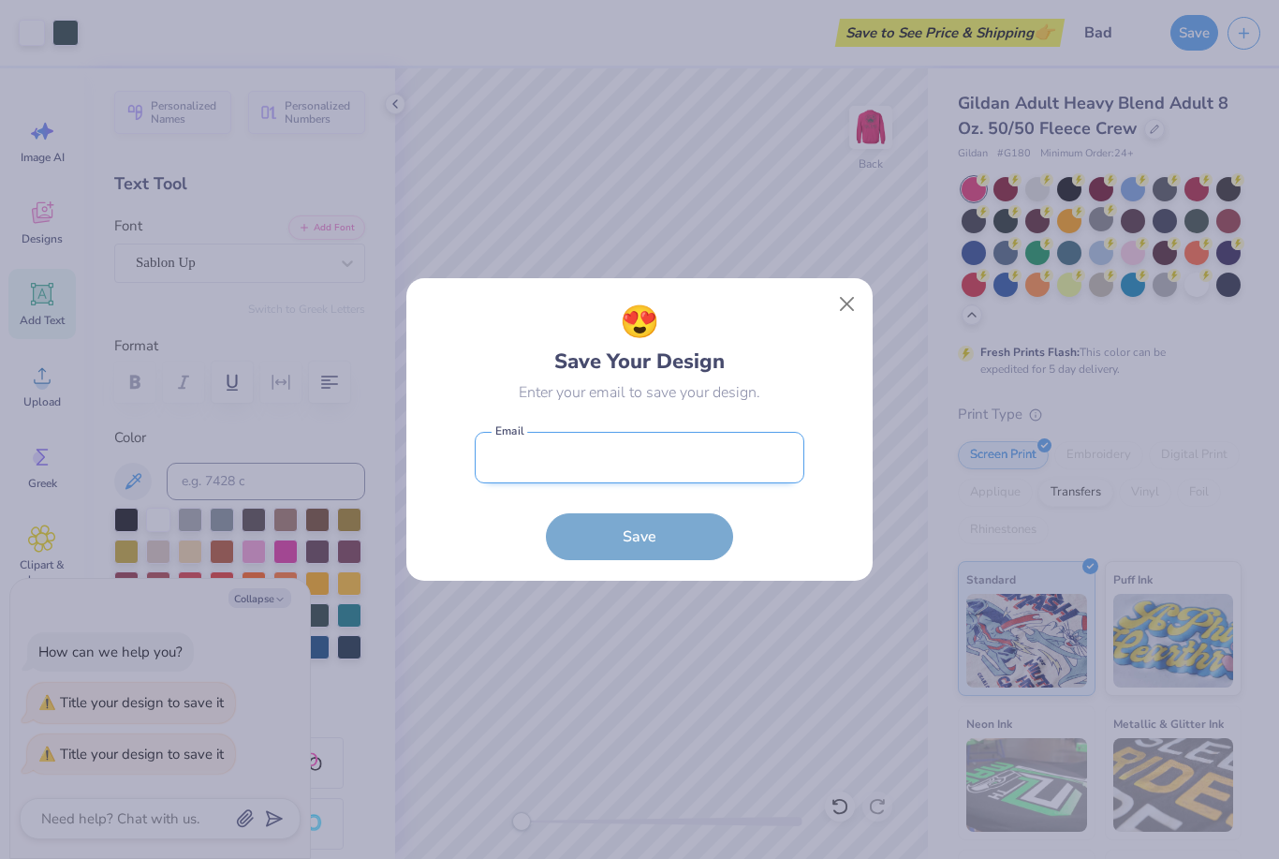
click at [663, 465] on input "email" at bounding box center [640, 457] width 330 height 51
click at [679, 532] on form "Email is a required field Email Save" at bounding box center [640, 491] width 330 height 138
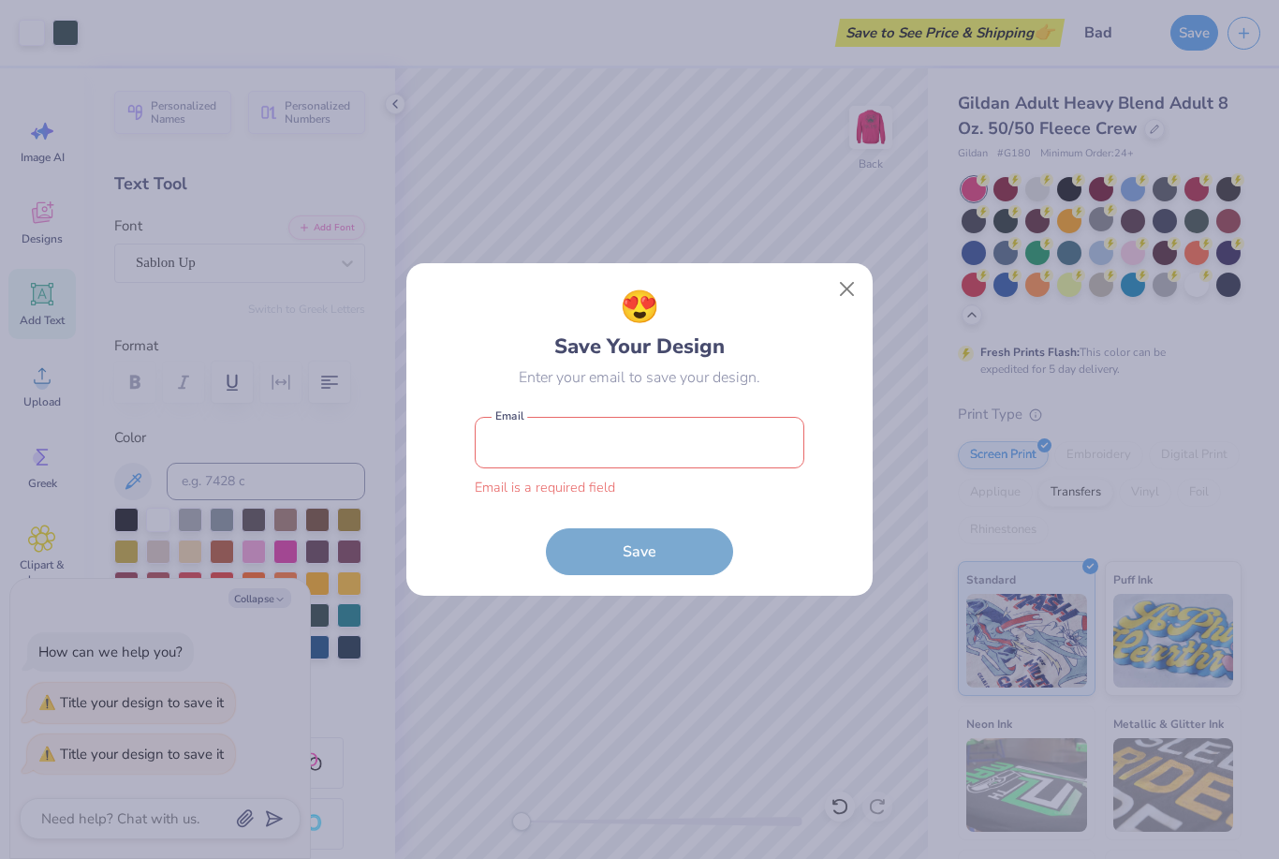
click at [696, 440] on input "email" at bounding box center [640, 442] width 330 height 51
click at [840, 282] on button "Close" at bounding box center [848, 290] width 36 height 36
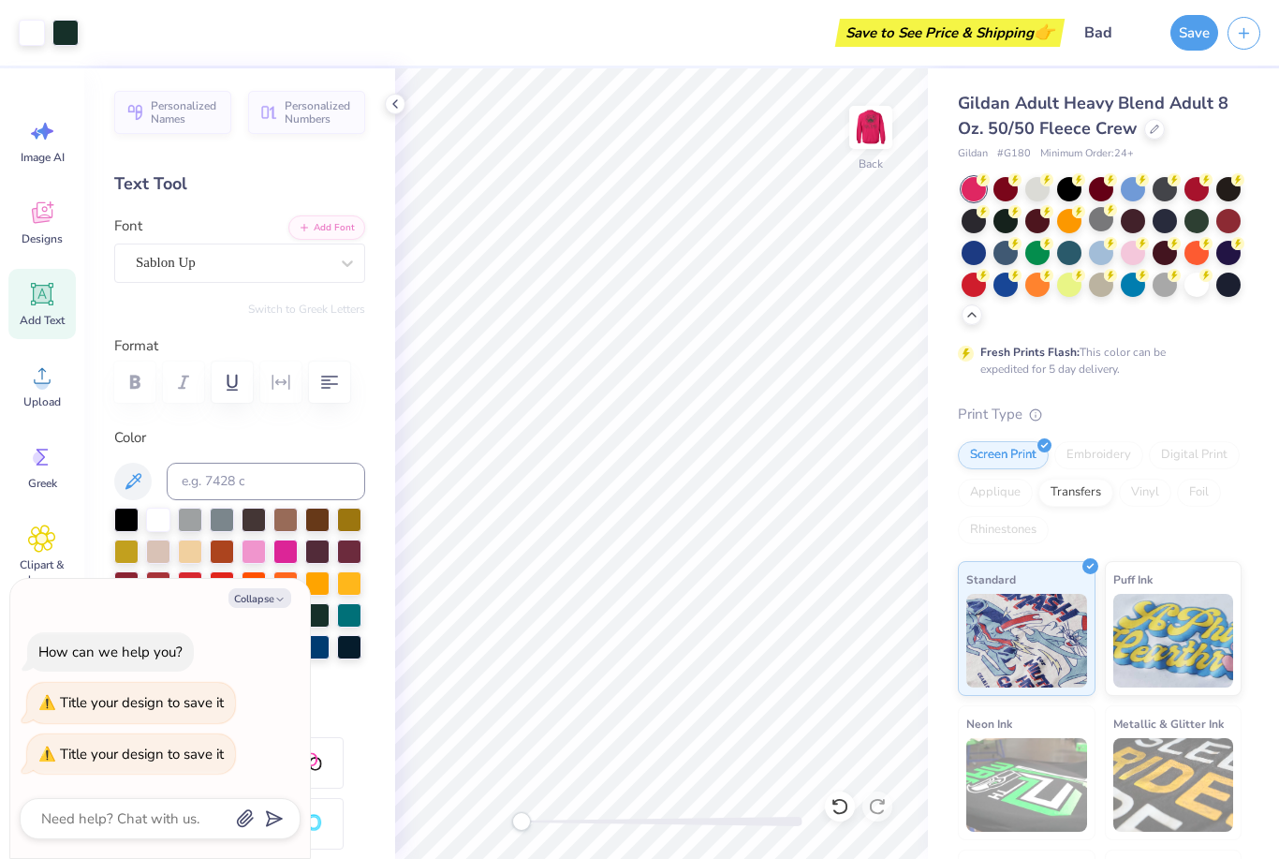
scroll to position [0, 0]
click at [272, 596] on button "Collapse" at bounding box center [259, 598] width 63 height 20
type textarea "x"
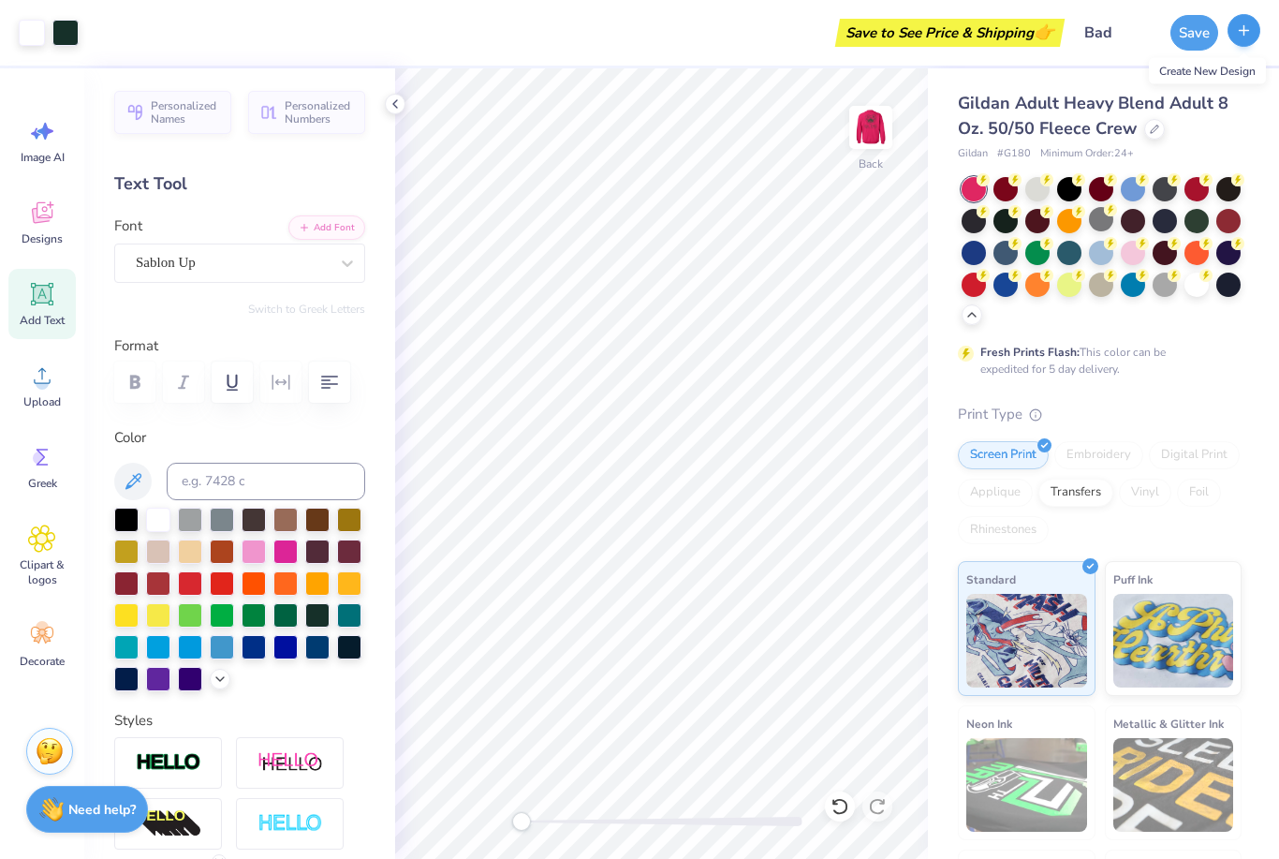
click at [1244, 35] on line "button" at bounding box center [1244, 29] width 0 height 9
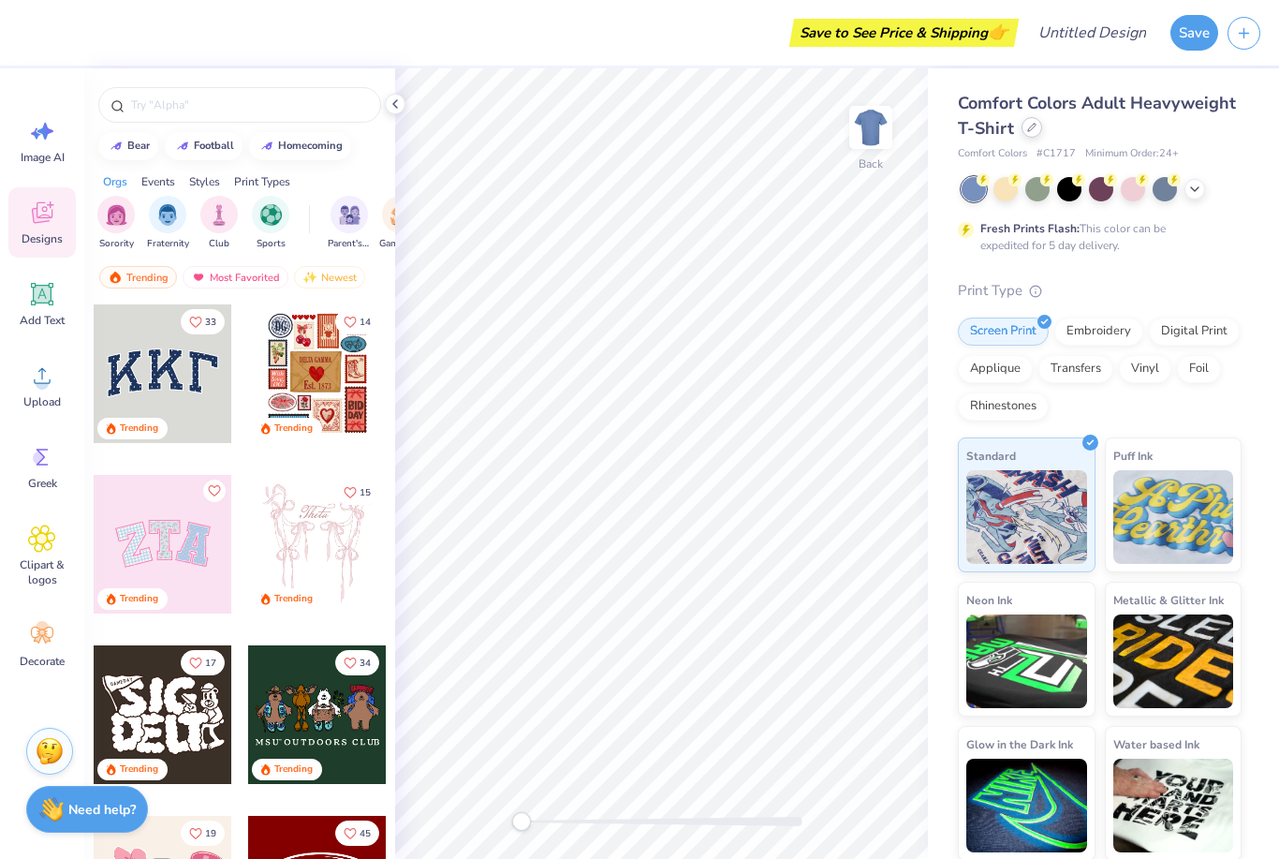
click at [1029, 134] on div at bounding box center [1032, 127] width 21 height 21
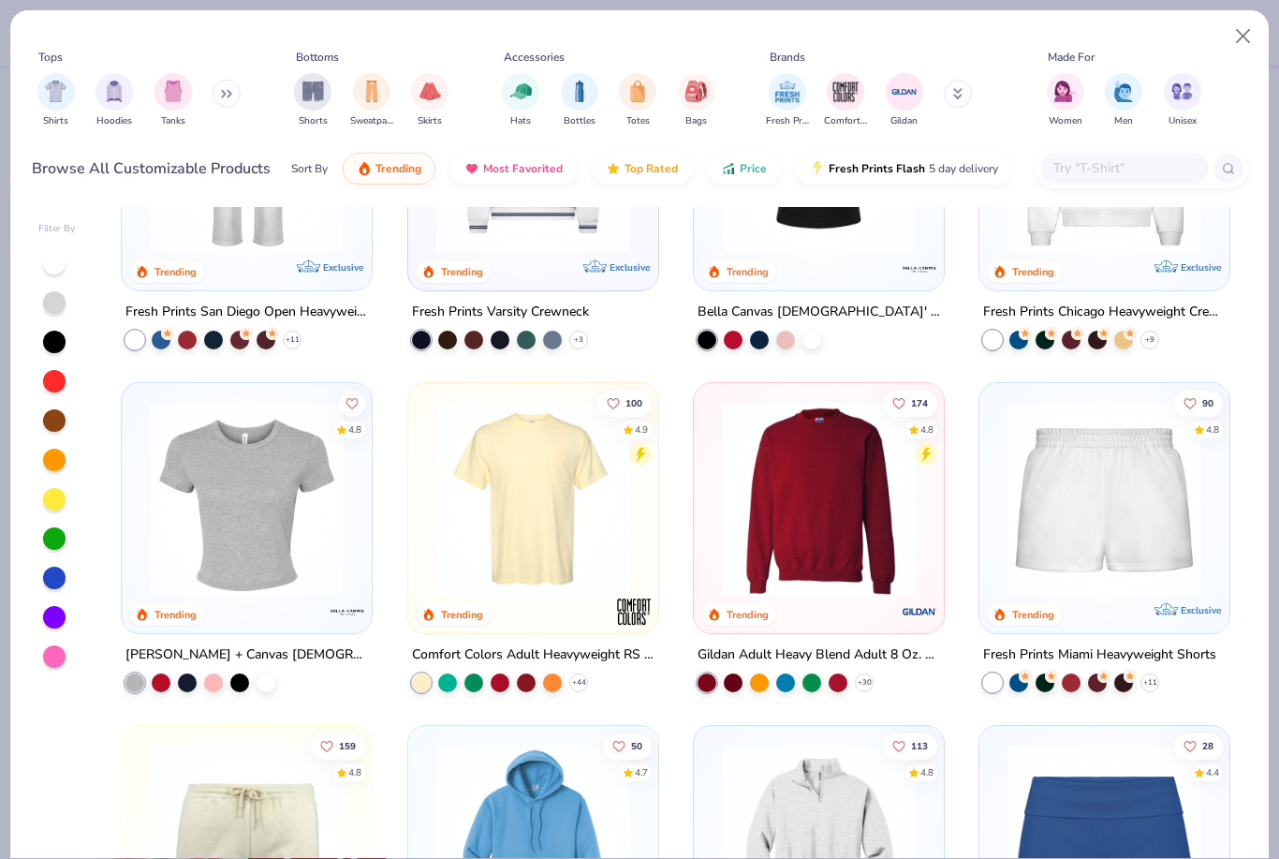
scroll to position [843, 0]
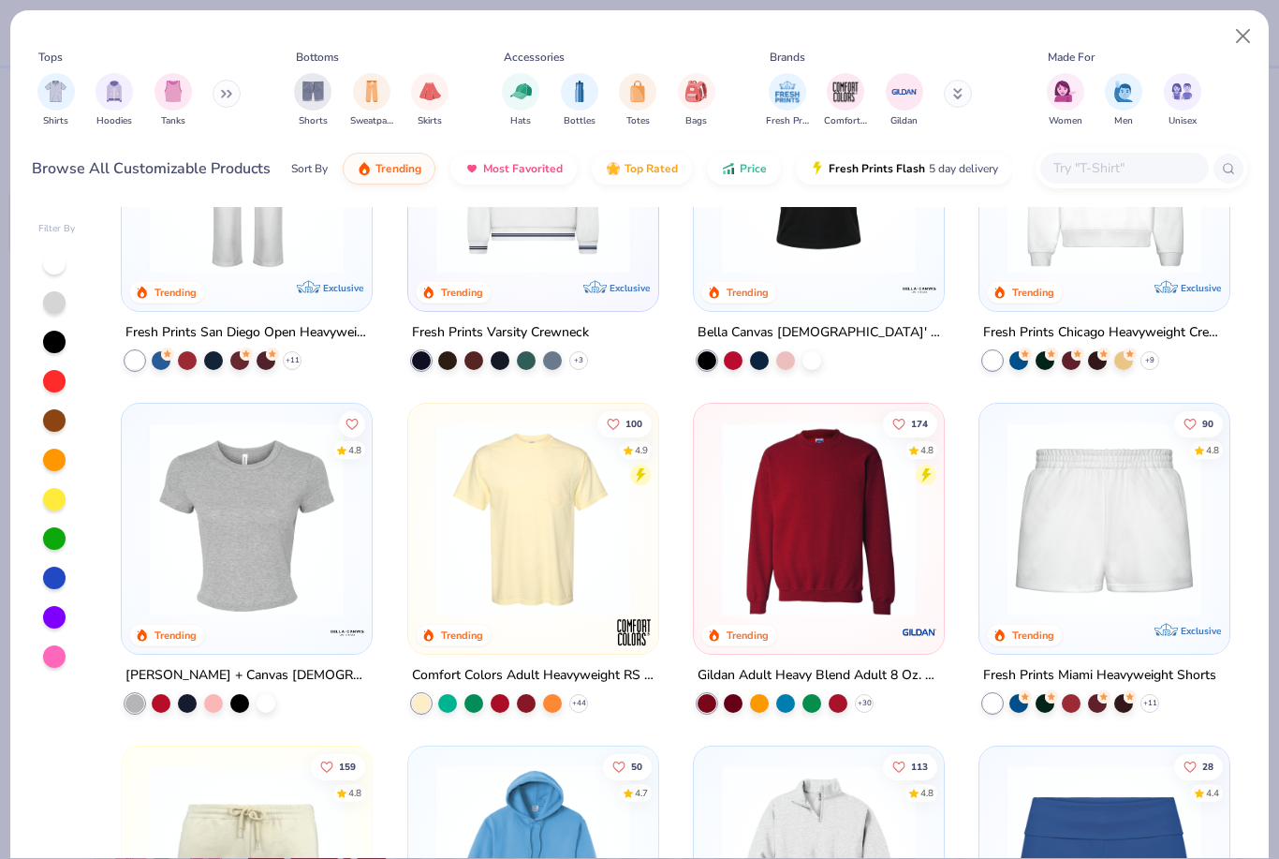
click at [823, 508] on img at bounding box center [819, 519] width 213 height 194
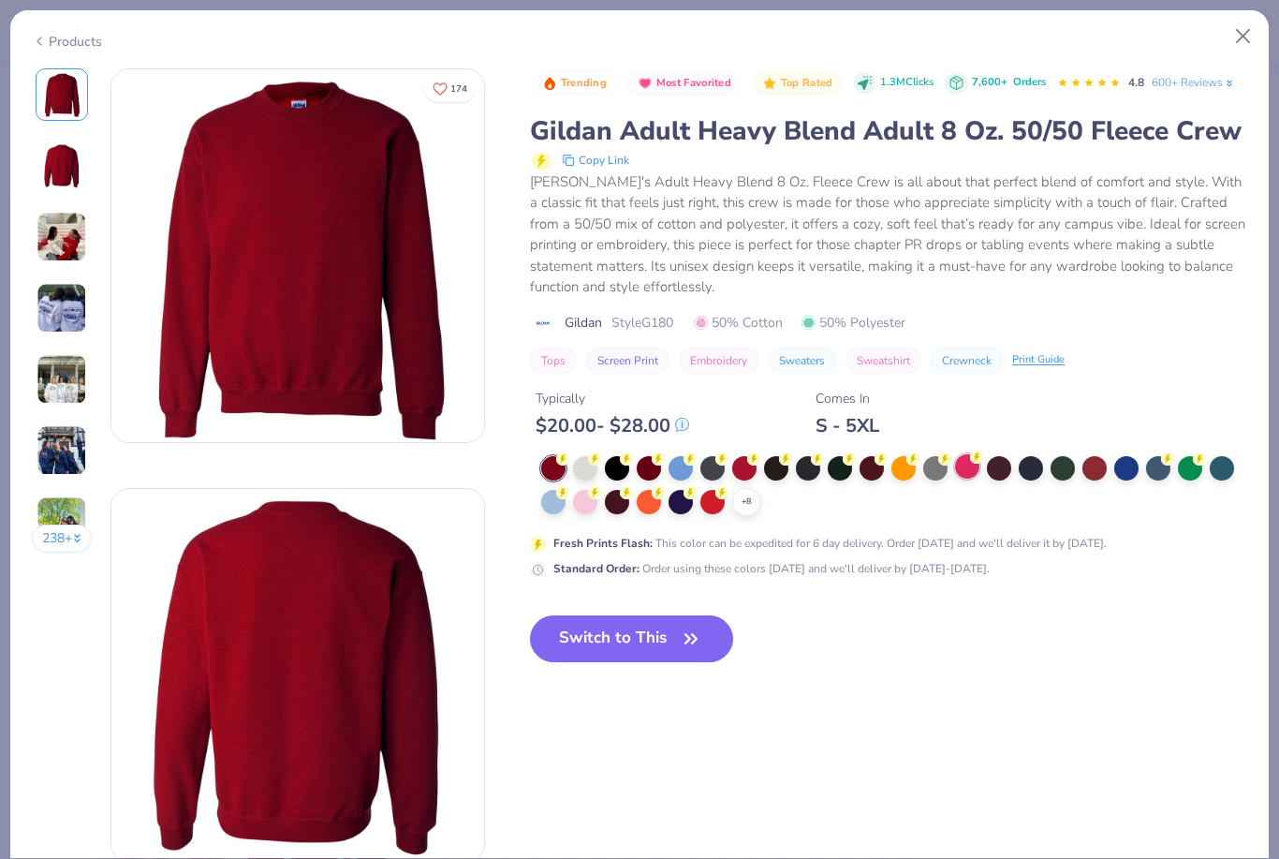
click at [962, 464] on div at bounding box center [967, 466] width 24 height 24
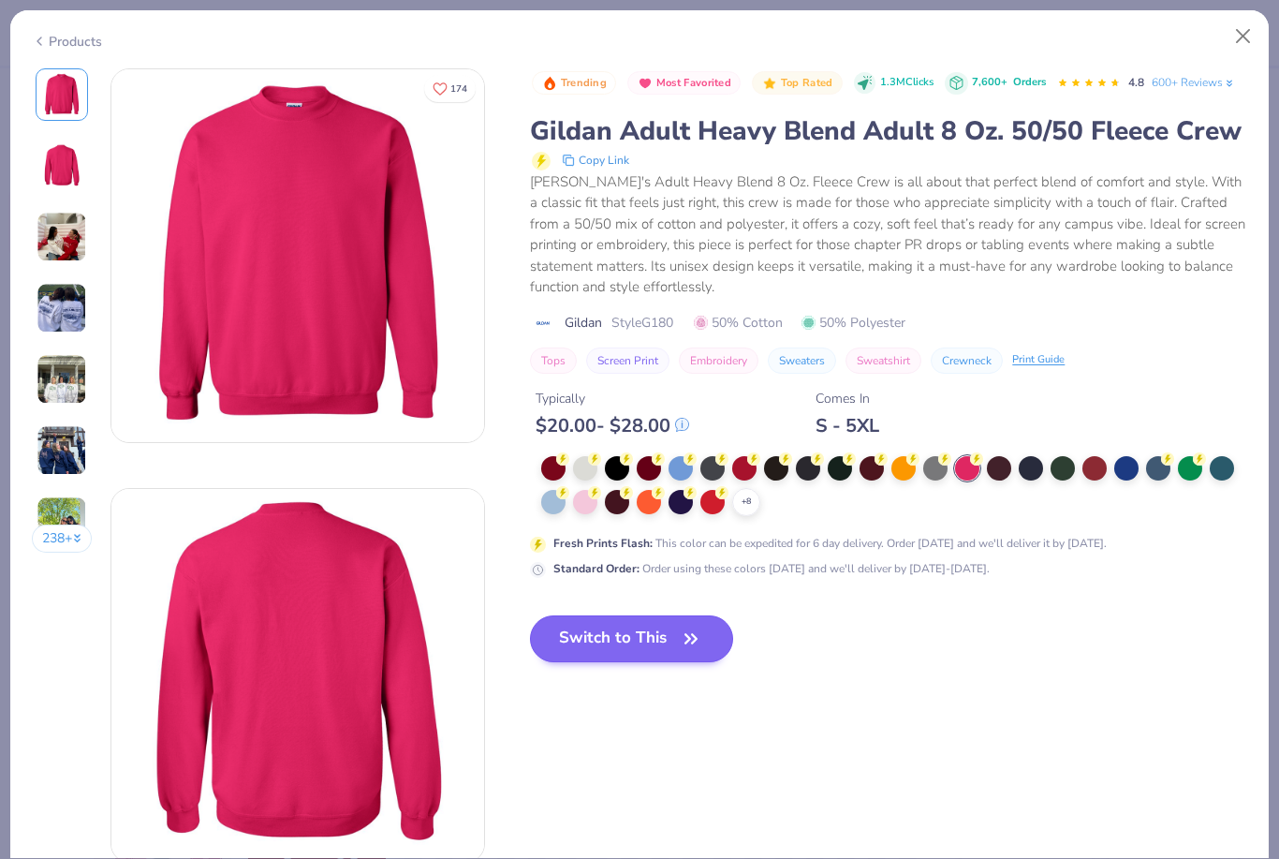
click at [624, 652] on button "Switch to This" at bounding box center [631, 638] width 203 height 47
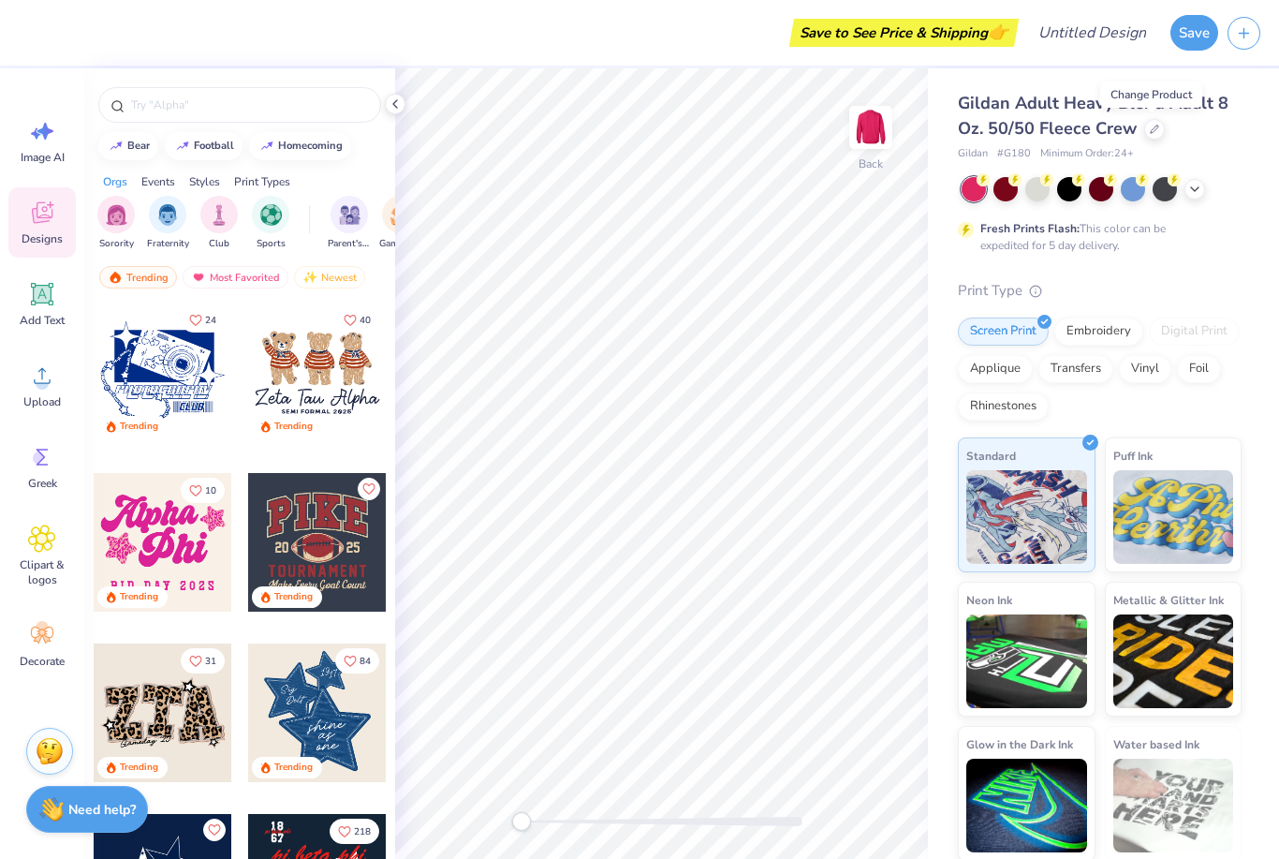
scroll to position [1349, 0]
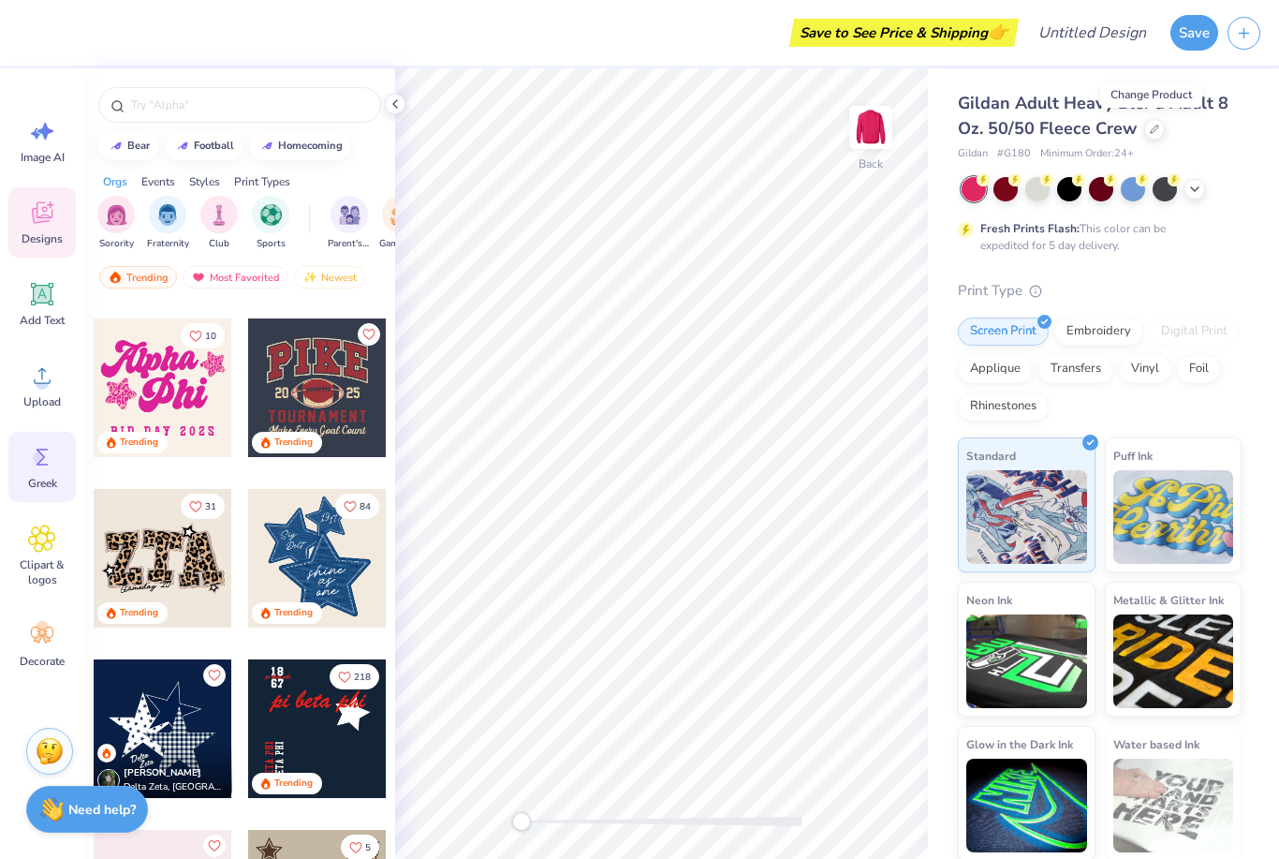
click at [26, 470] on div "Greek" at bounding box center [41, 467] width 67 height 70
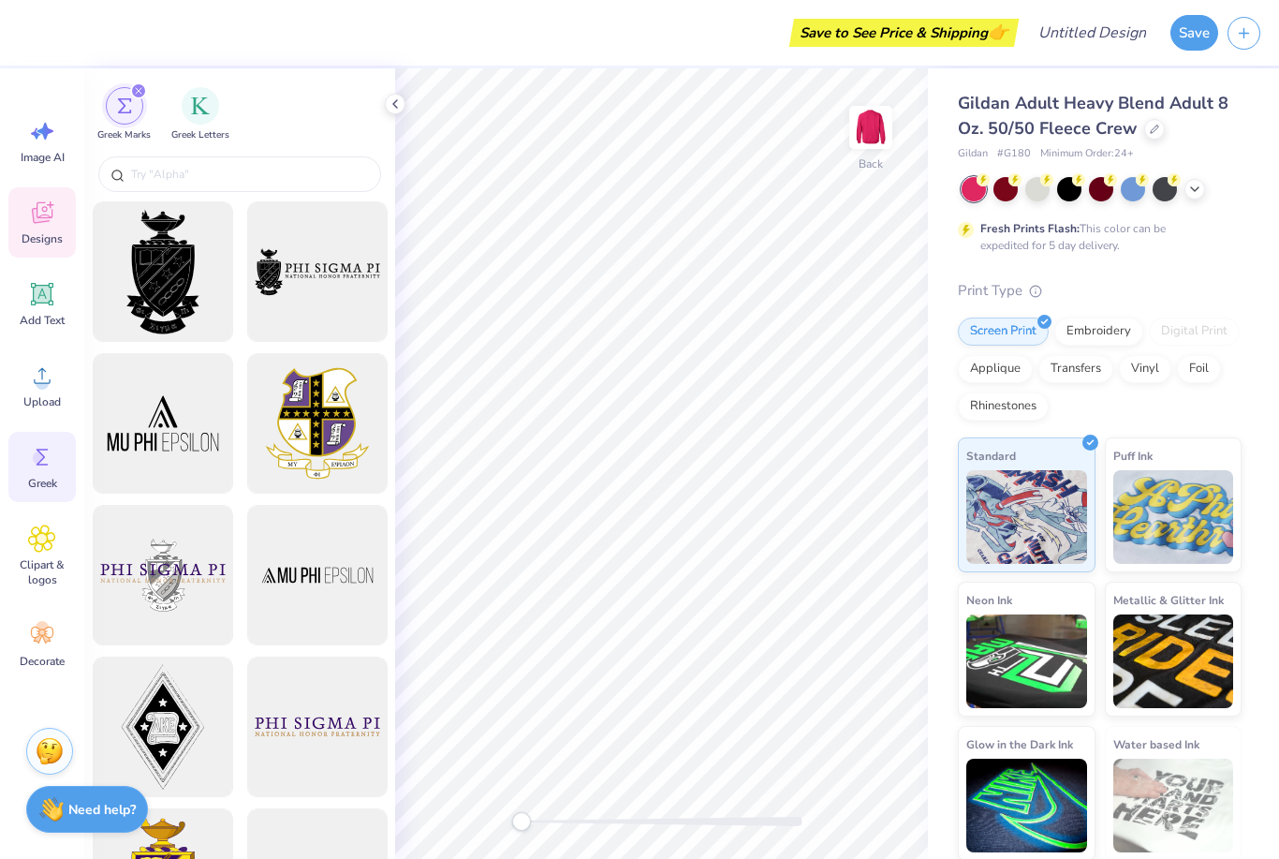
click at [58, 223] on div "Designs" at bounding box center [41, 222] width 67 height 70
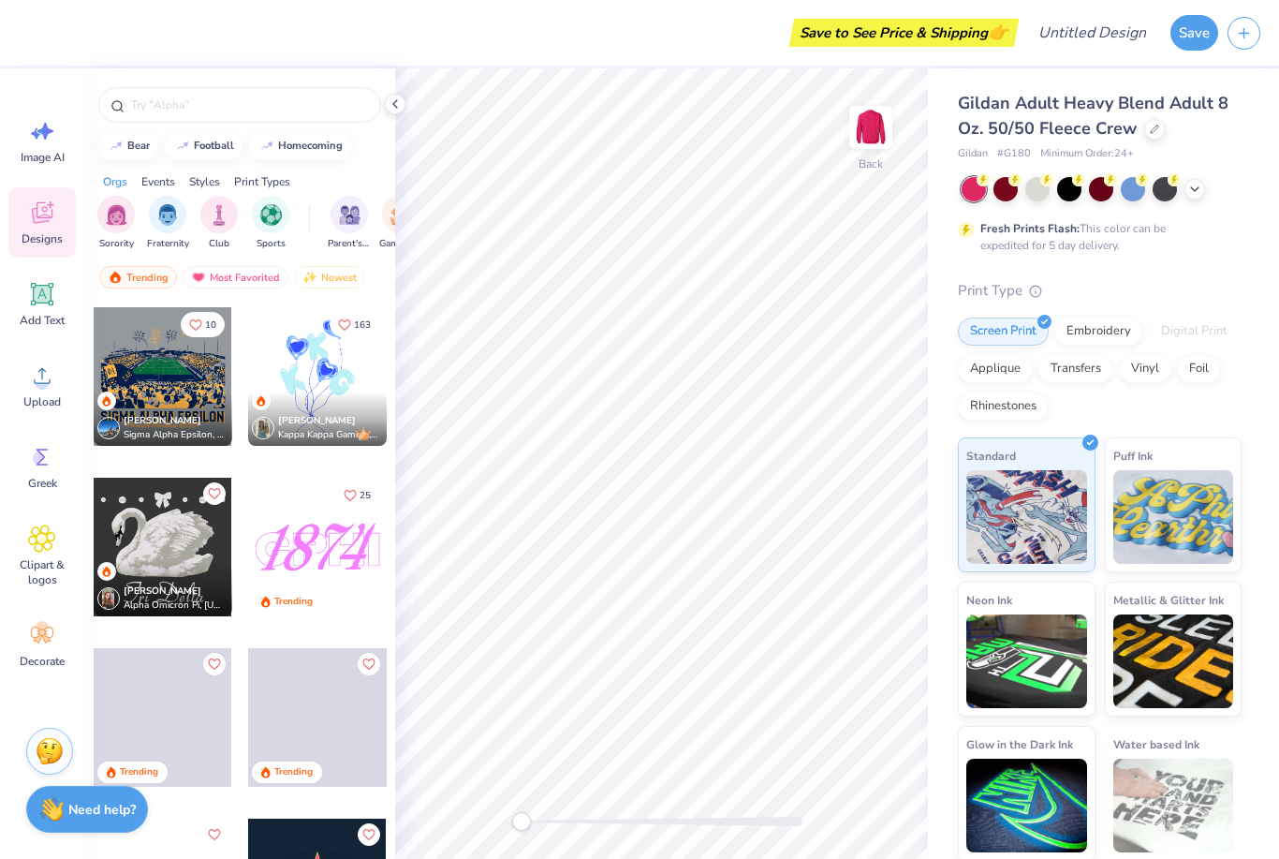
scroll to position [6368, 0]
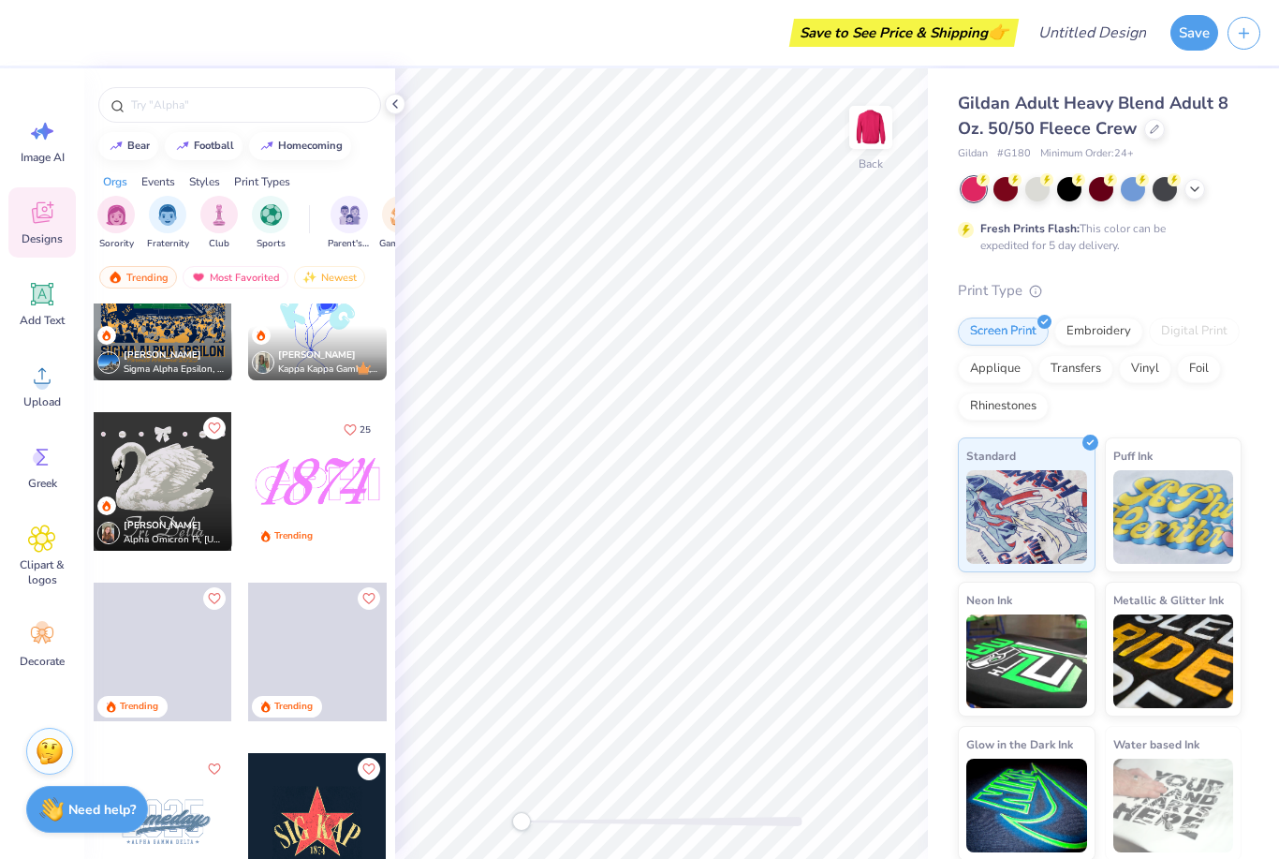
click at [324, 493] on div at bounding box center [317, 481] width 139 height 139
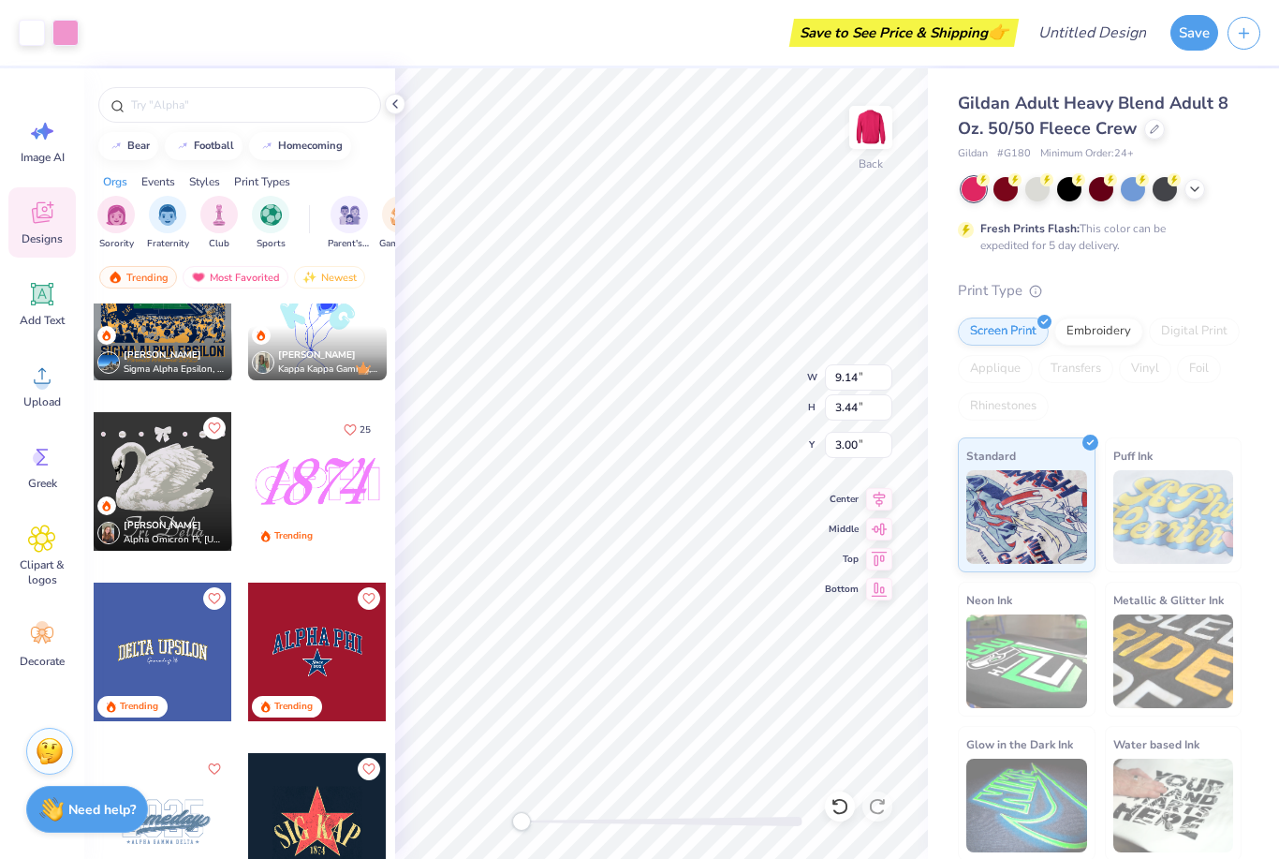
type input "11.28"
type input "4.24"
type input "12.48"
type input "4.69"
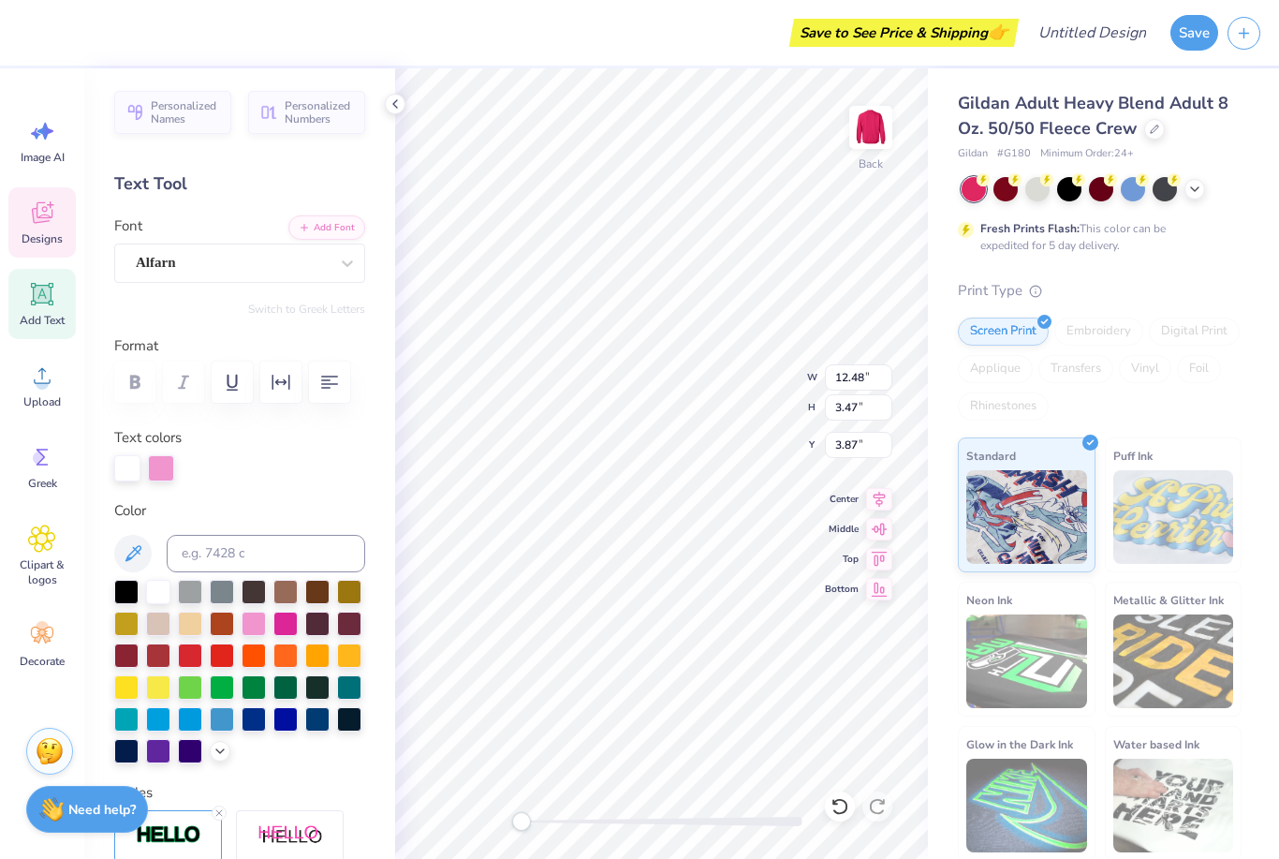
type input "11.40"
type input "4.69"
type input "3.00"
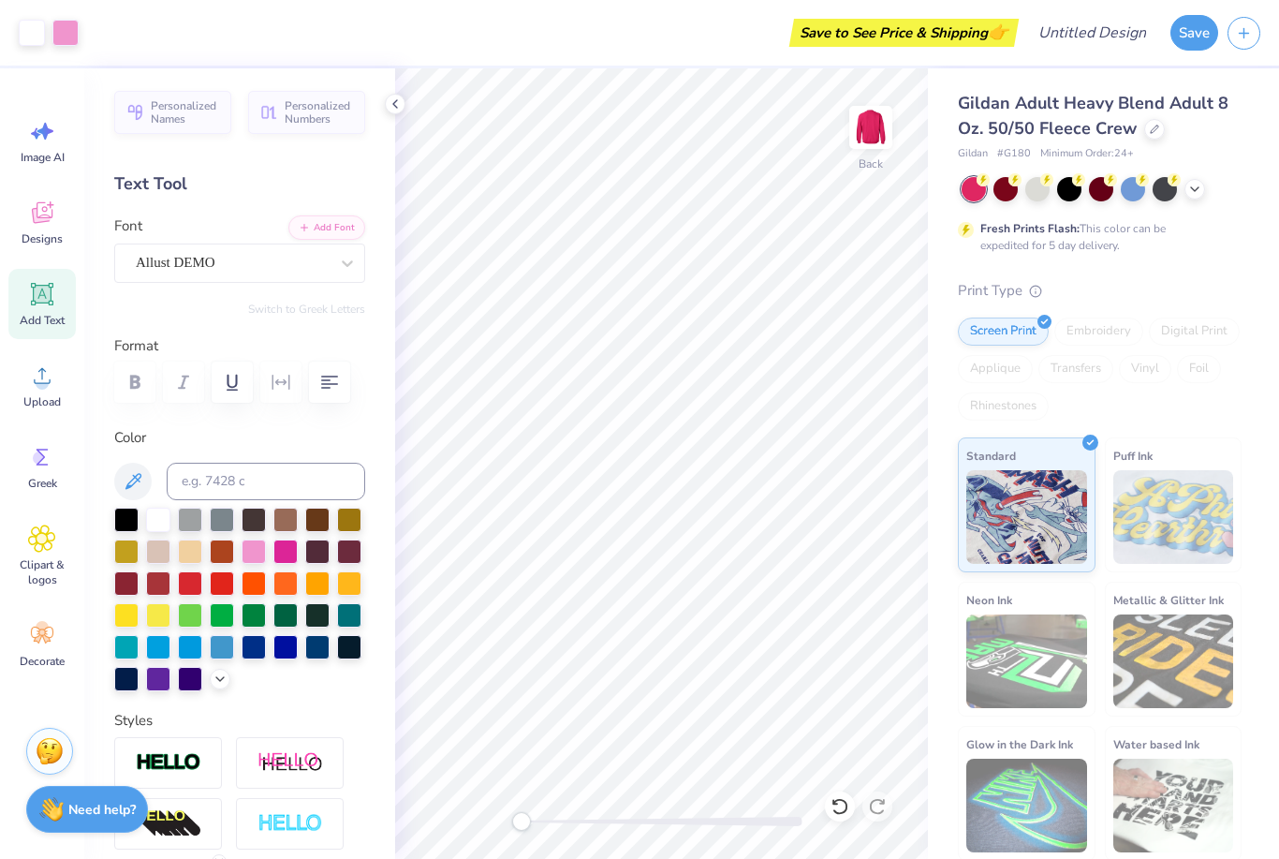
click at [160, 59] on div "Save to See Price & Shipping 👉" at bounding box center [551, 33] width 926 height 66
type textarea "4"
type textarea "1902"
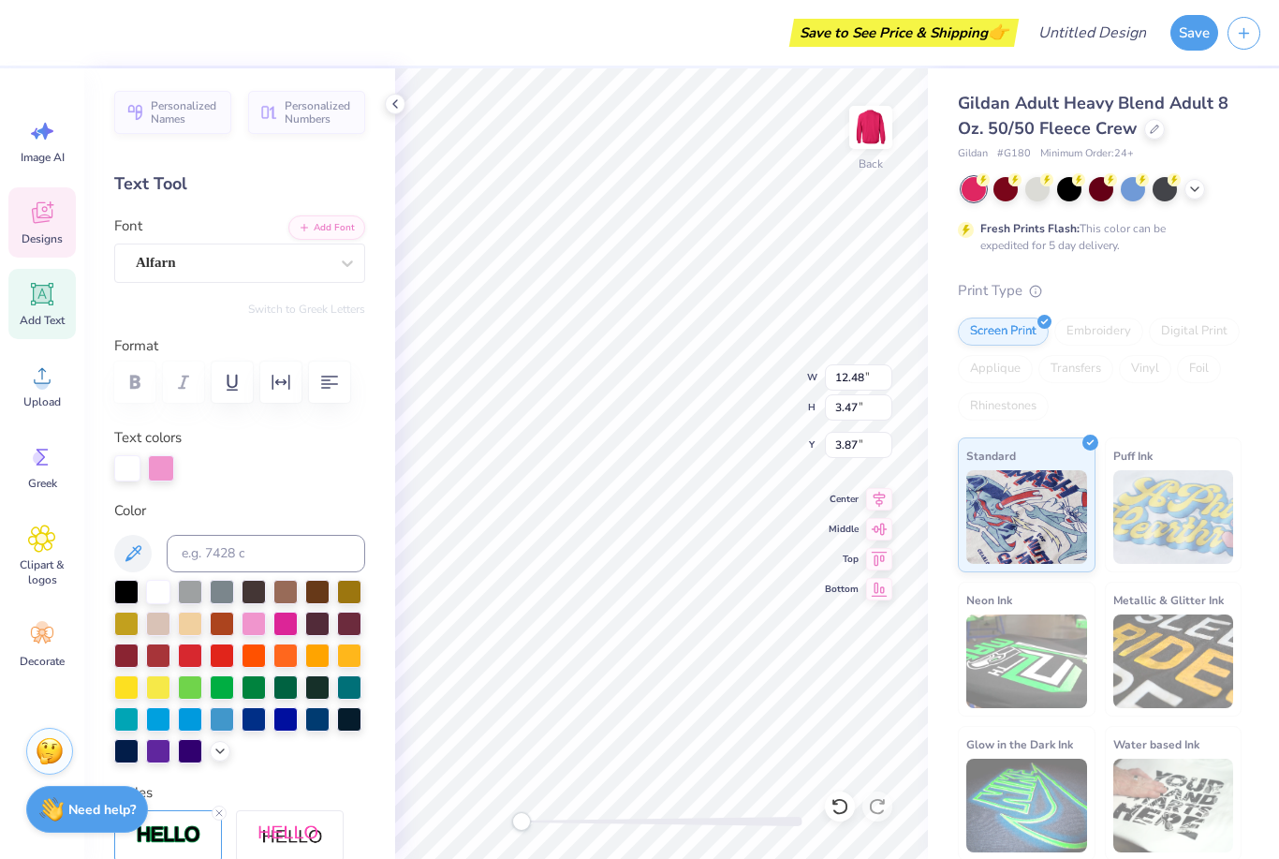
scroll to position [1, 1]
type textarea "G"
type textarea "DELTA ZETA"
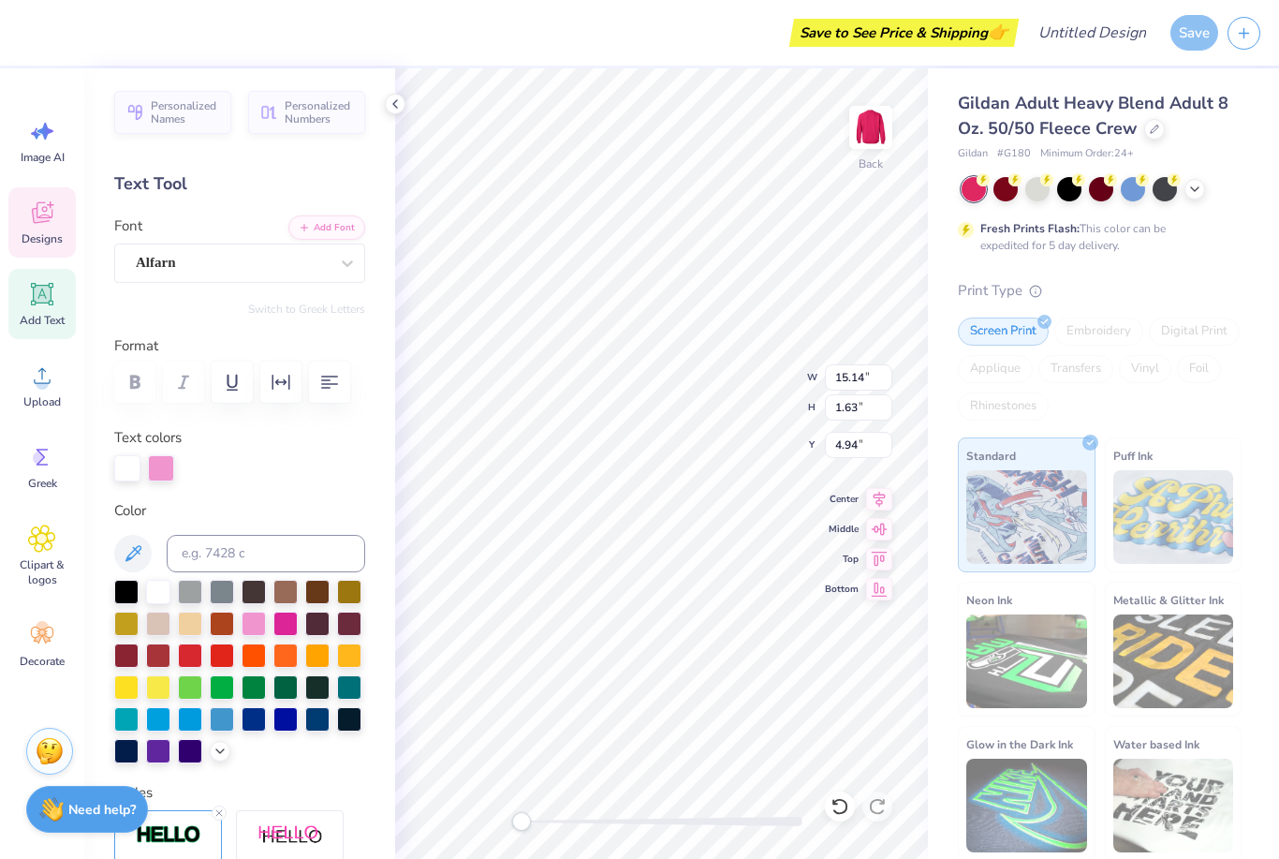
scroll to position [1, 2]
type textarea "[PERSON_NAME]"
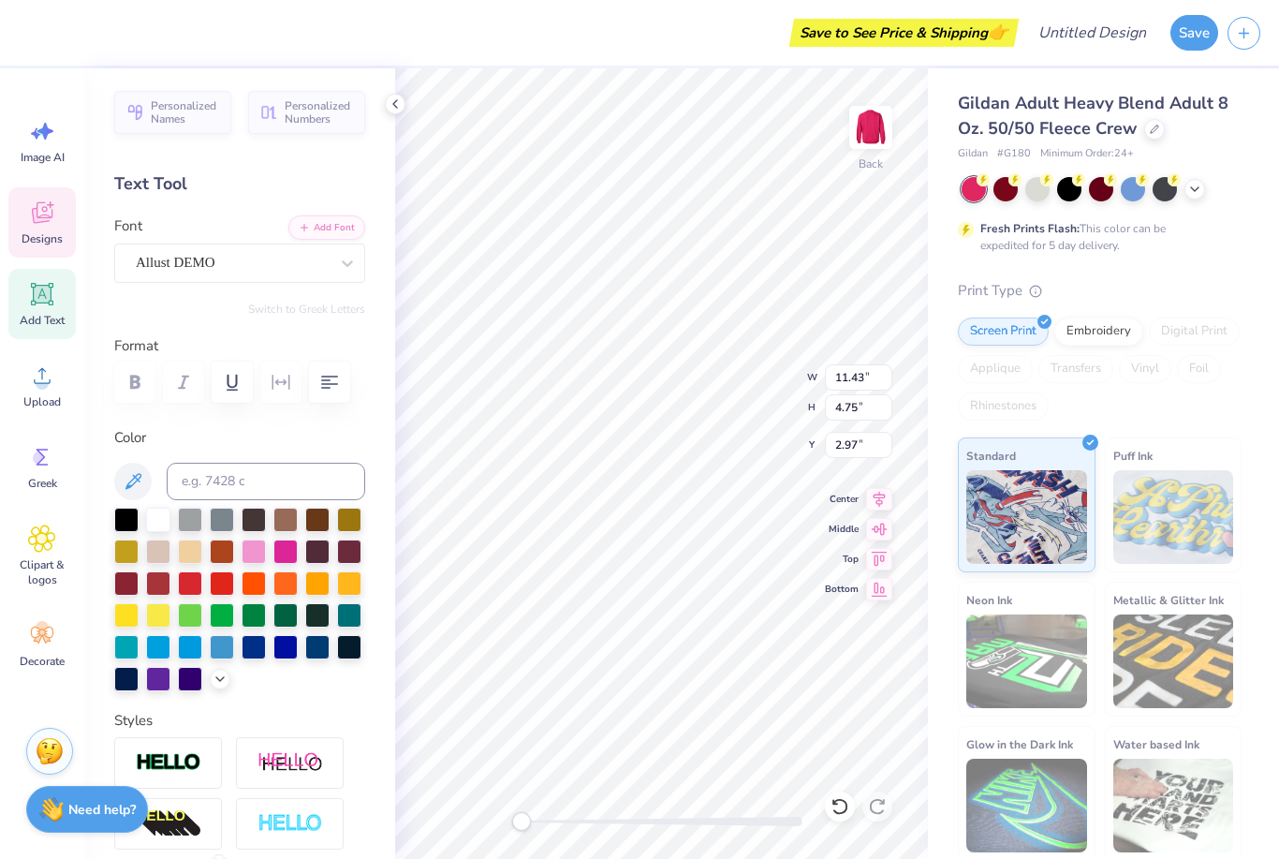
type textarea "1902"
type input "10.50"
type input "1.63"
type input "4.94"
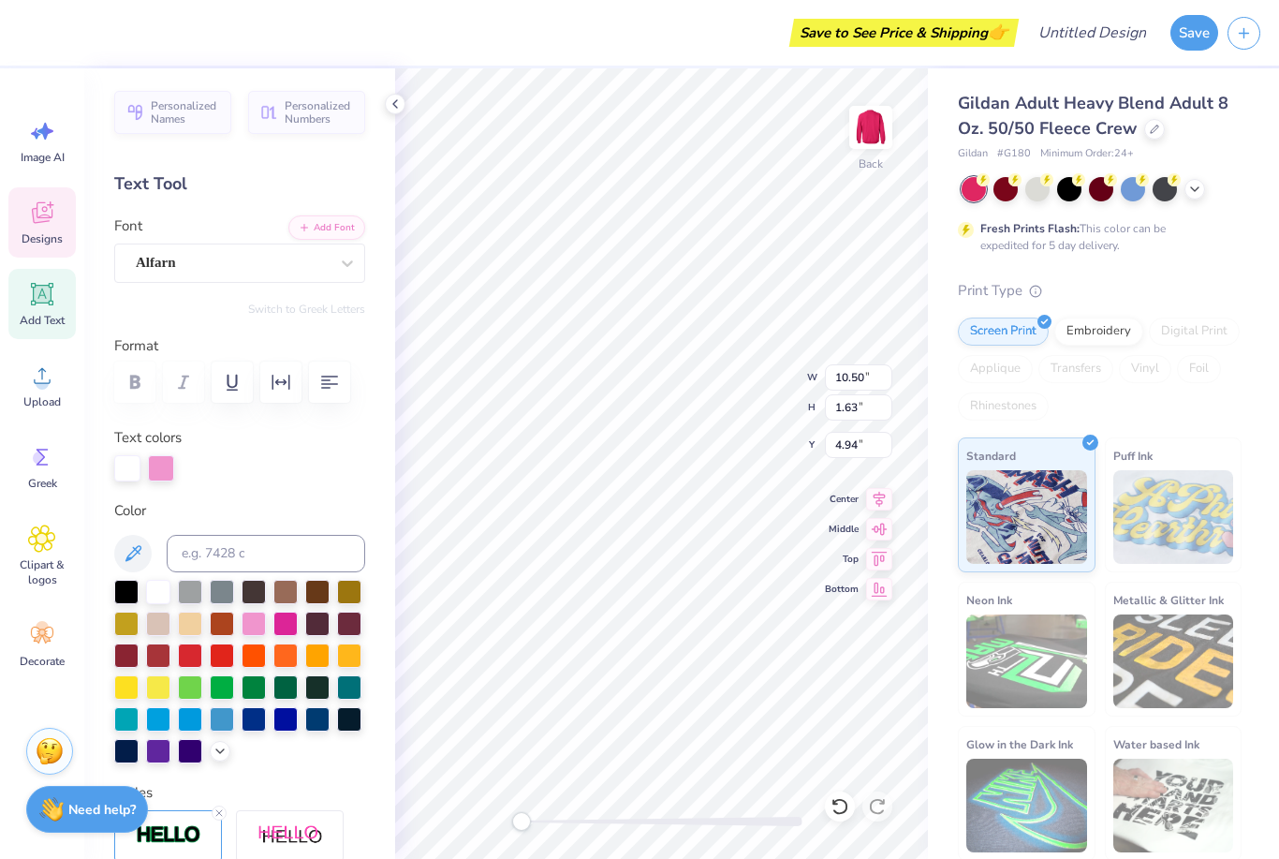
scroll to position [1, 0]
type textarea "D"
type textarea "DELTA ZETA"
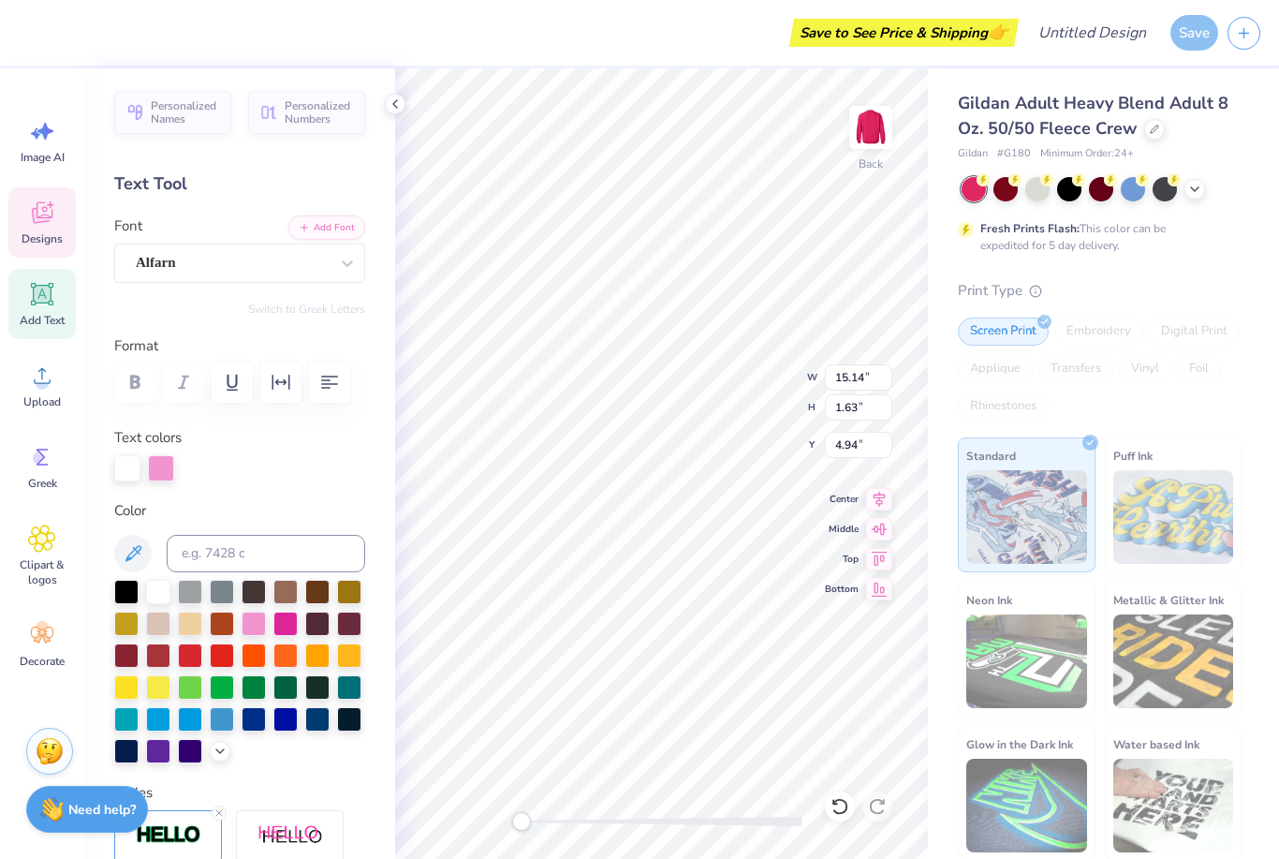
type input "14.11"
type input "1.52"
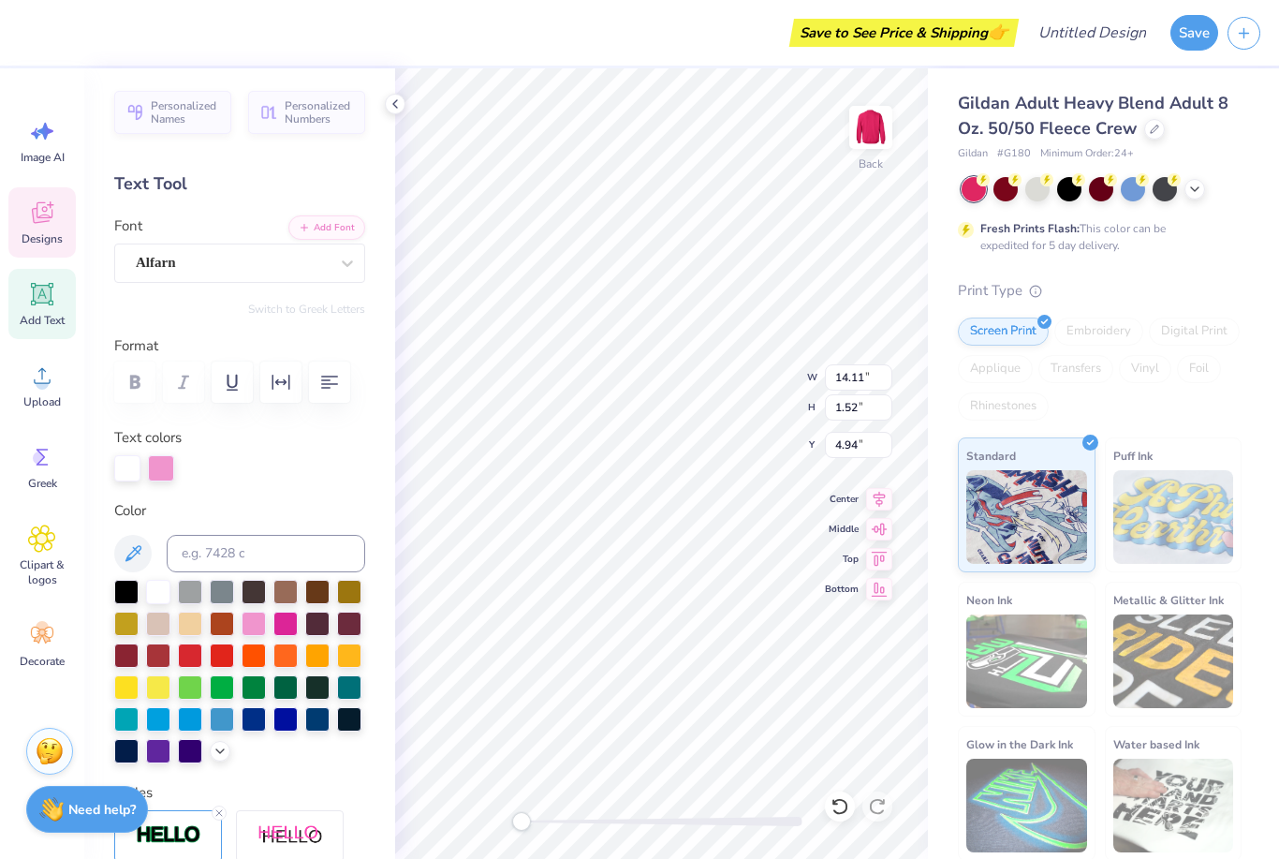
type input "11.43"
type input "4.75"
type input "6.57"
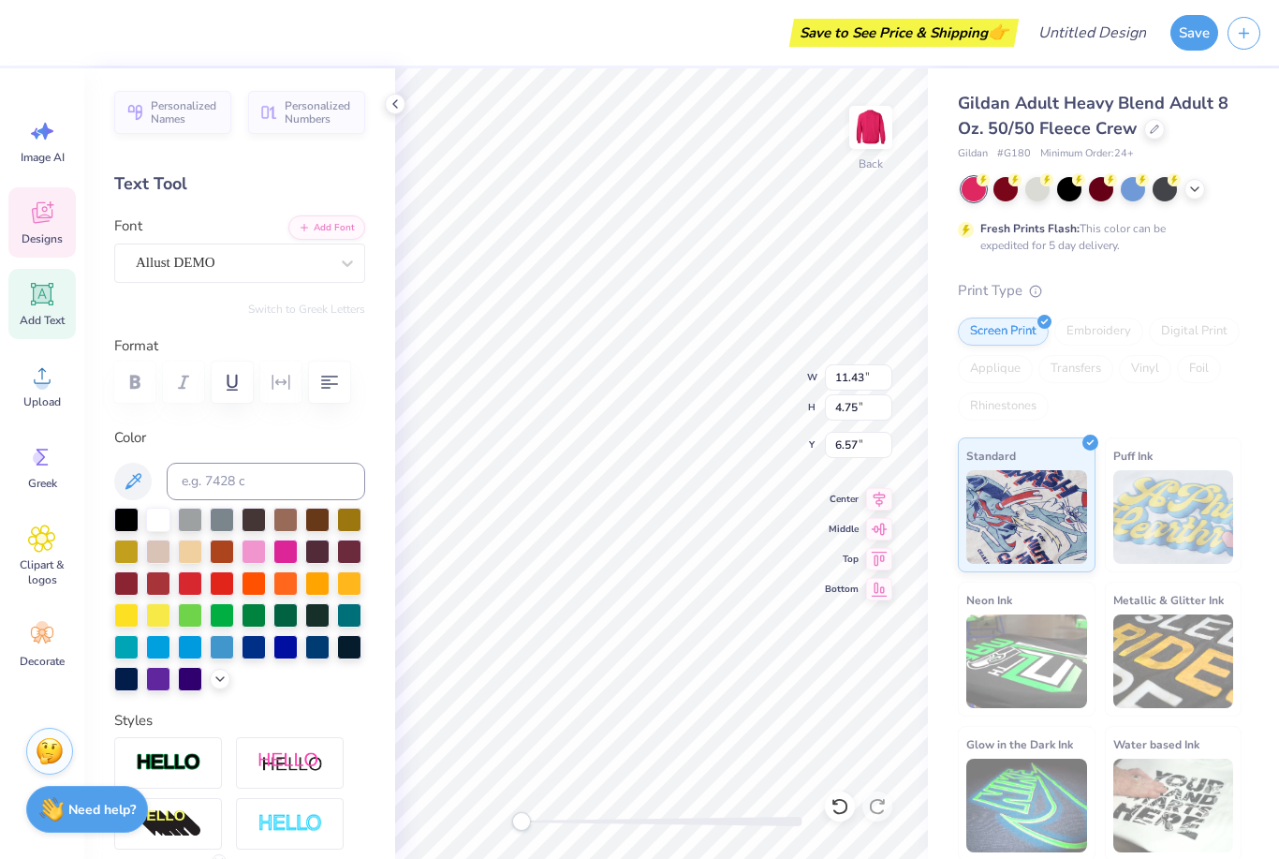
type input "9.39"
type input "3.90"
type input "4.24"
click at [388, 108] on icon at bounding box center [395, 103] width 15 height 15
type textarea "1"
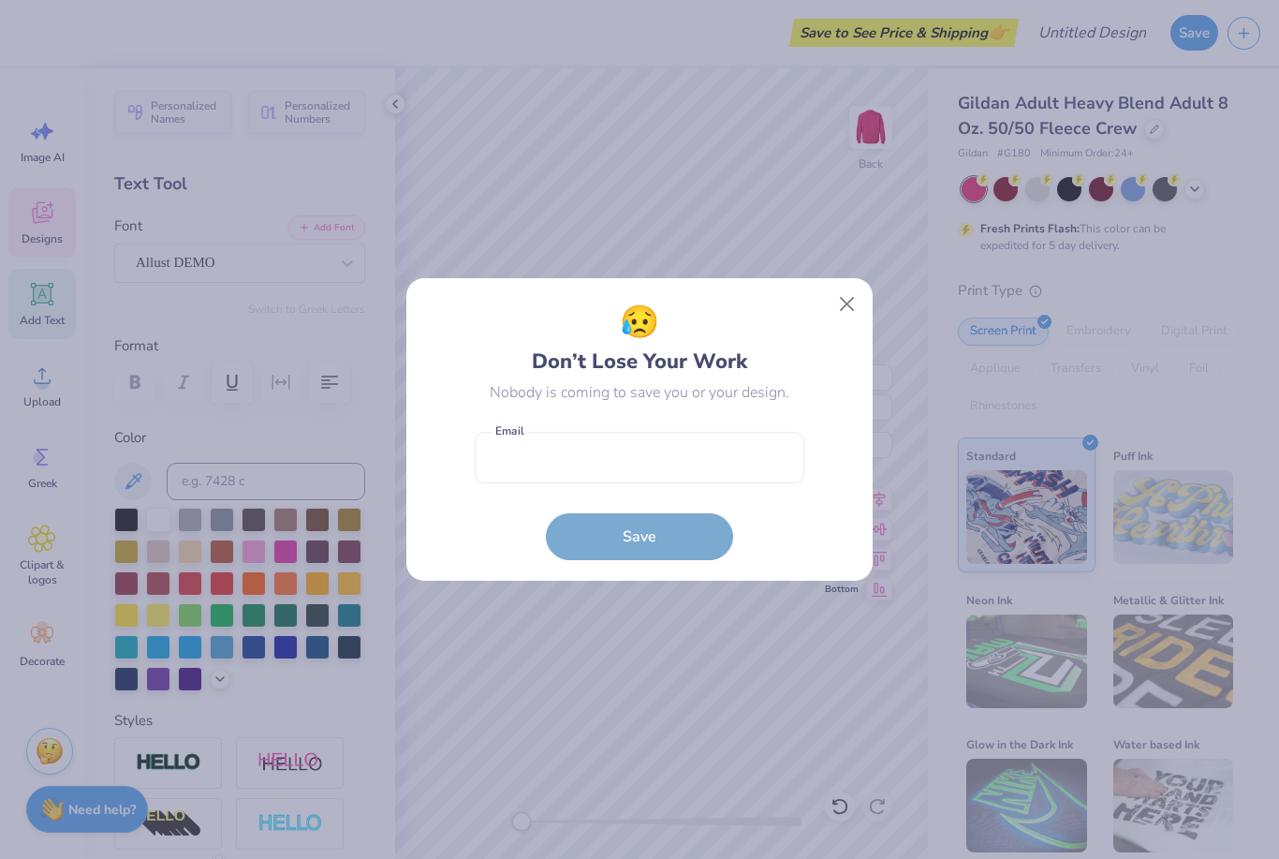
click at [845, 284] on div "😥 Don’t Lose Your Work Nobody is coming to save you or your design. Email is a …" at bounding box center [639, 429] width 466 height 303
click at [854, 305] on button "Close" at bounding box center [848, 305] width 36 height 36
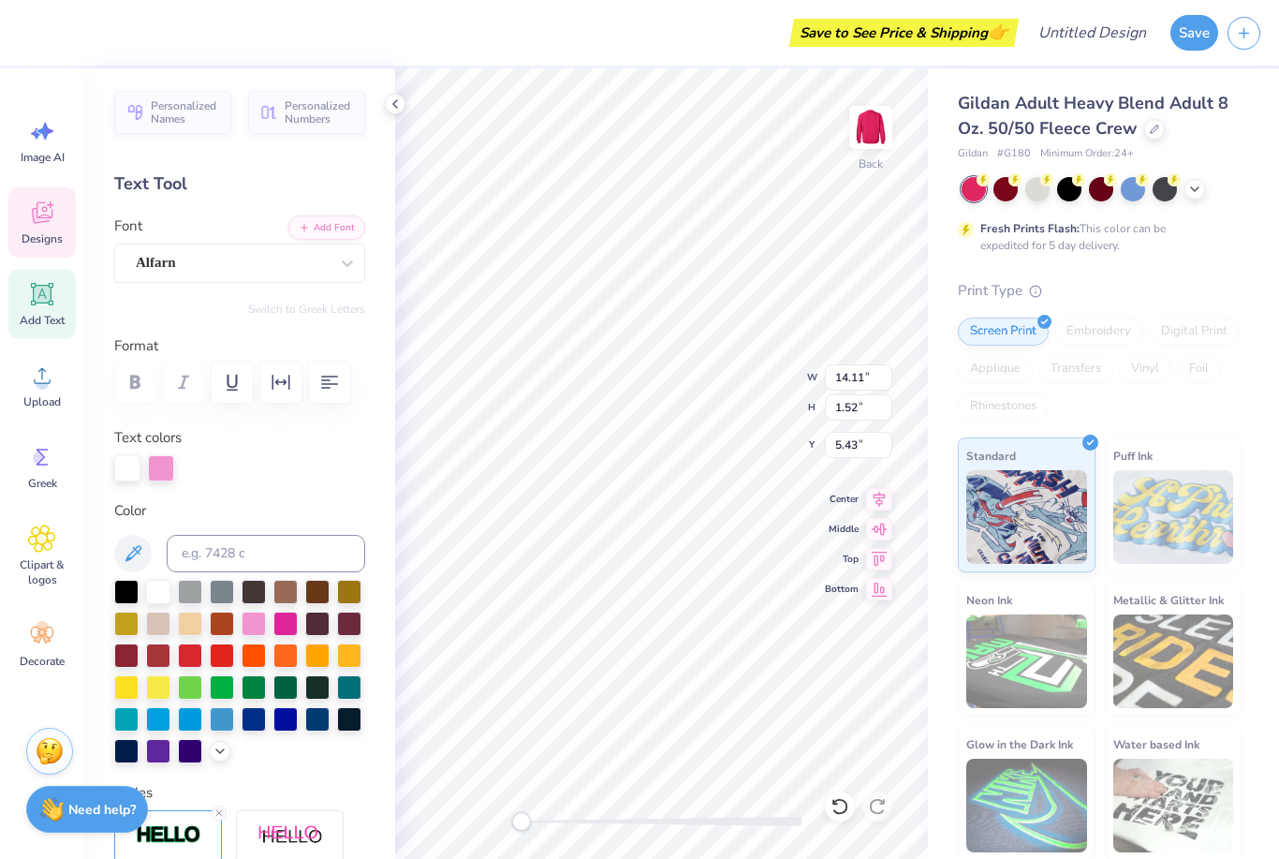
scroll to position [0, 1]
type textarea "D"
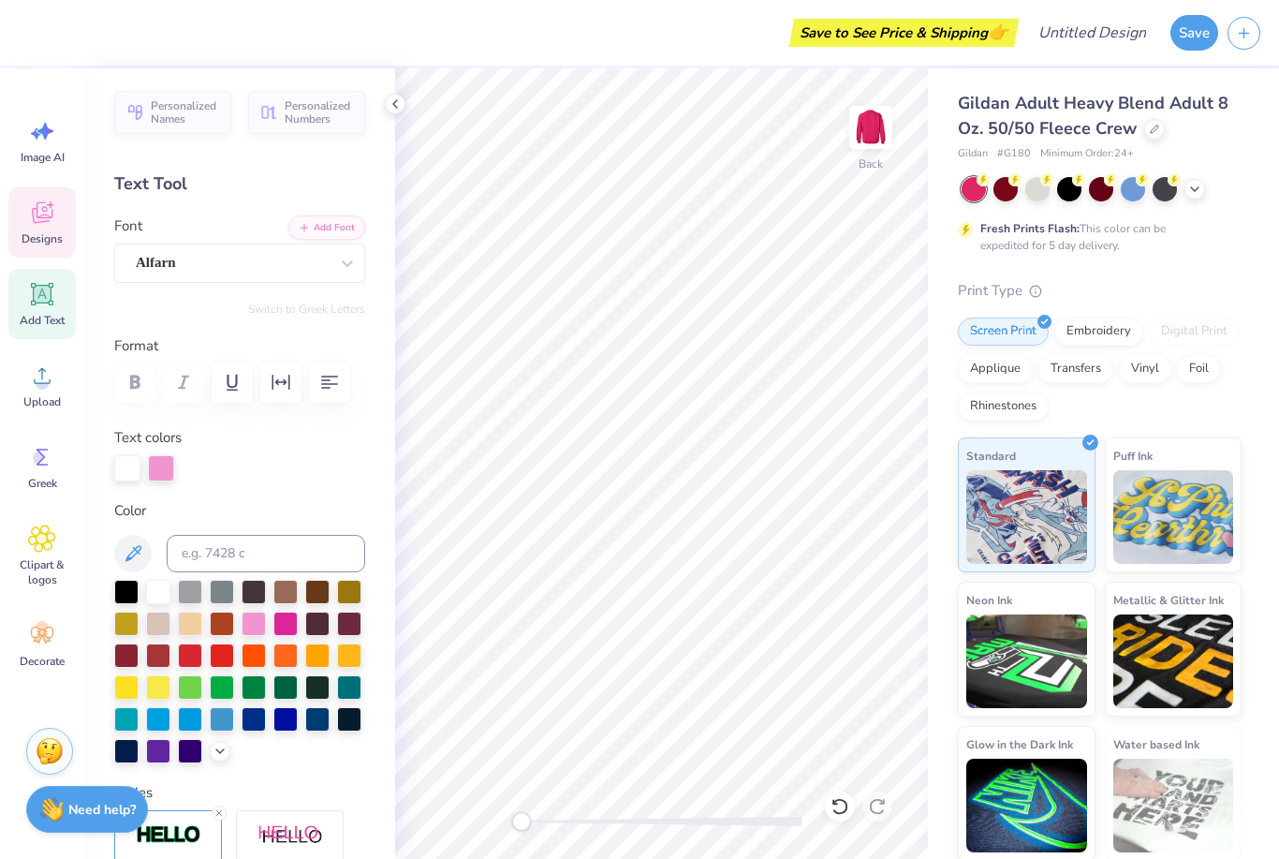
click at [49, 198] on div "Designs" at bounding box center [41, 222] width 67 height 70
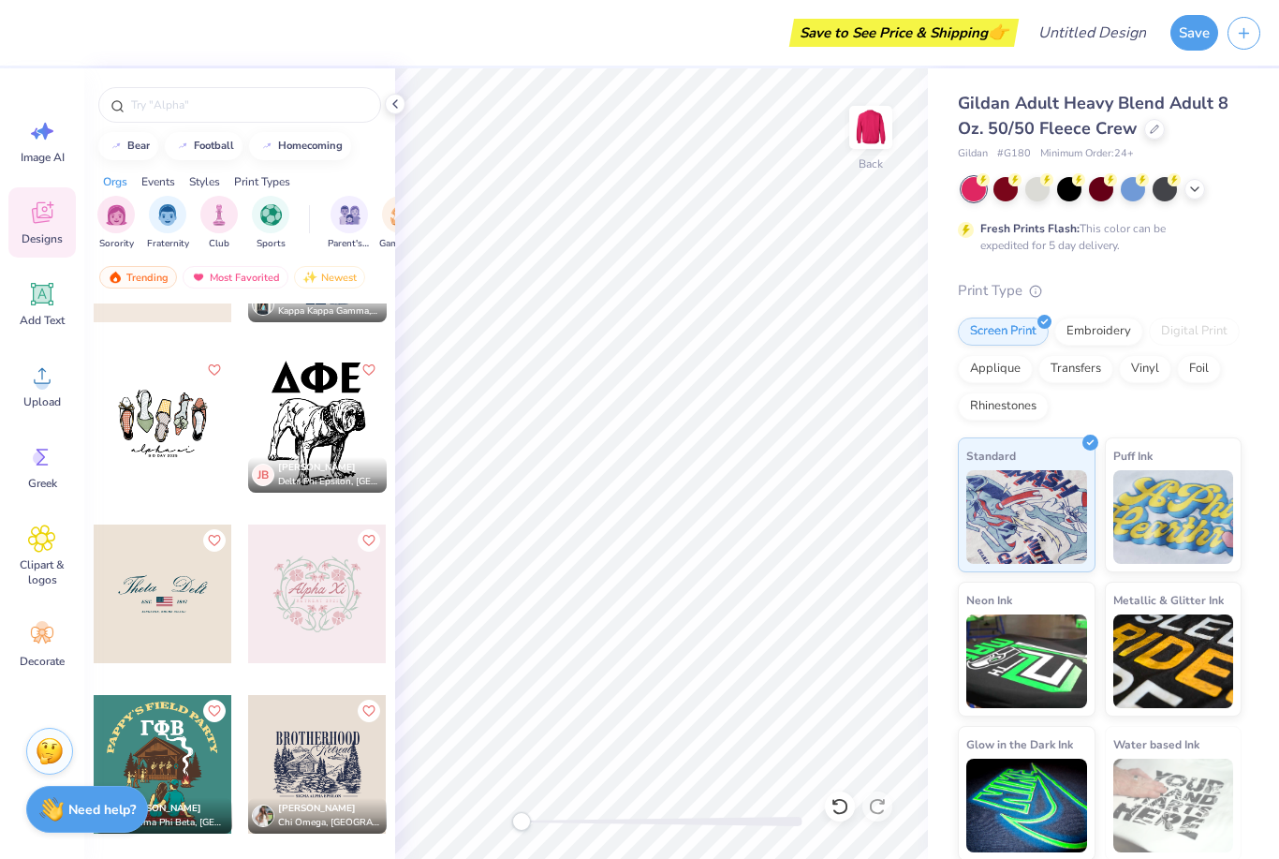
scroll to position [17119, 0]
